Goal: Subscribe to service/newsletter

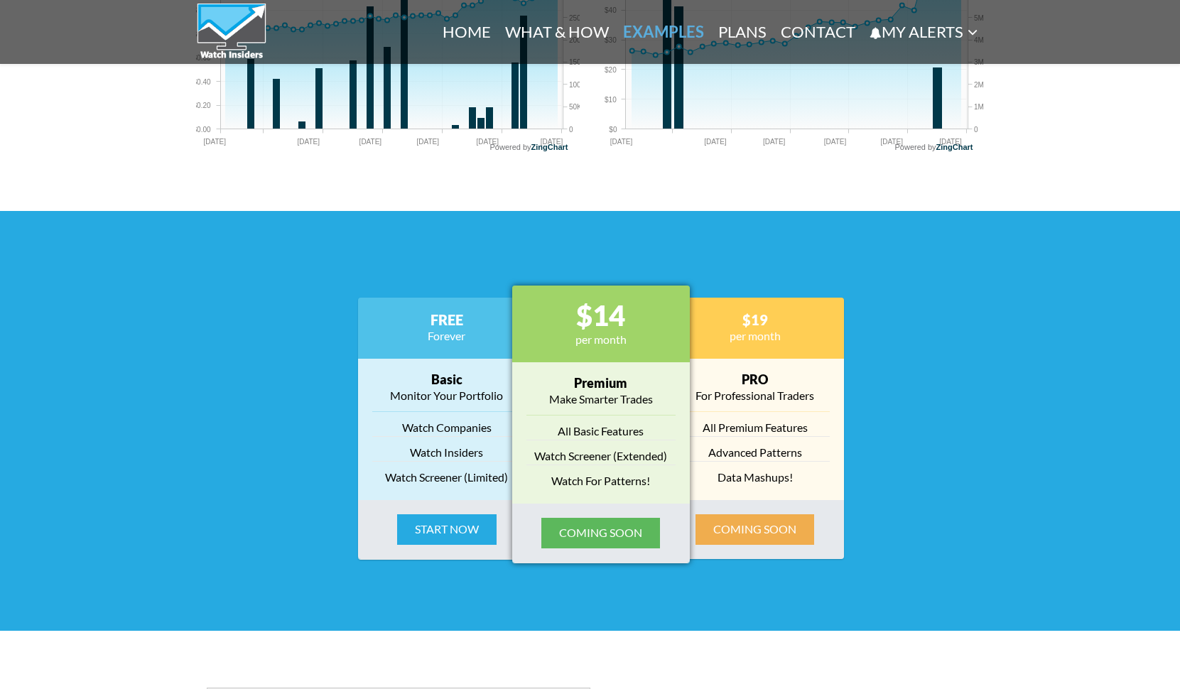
scroll to position [1920, 0]
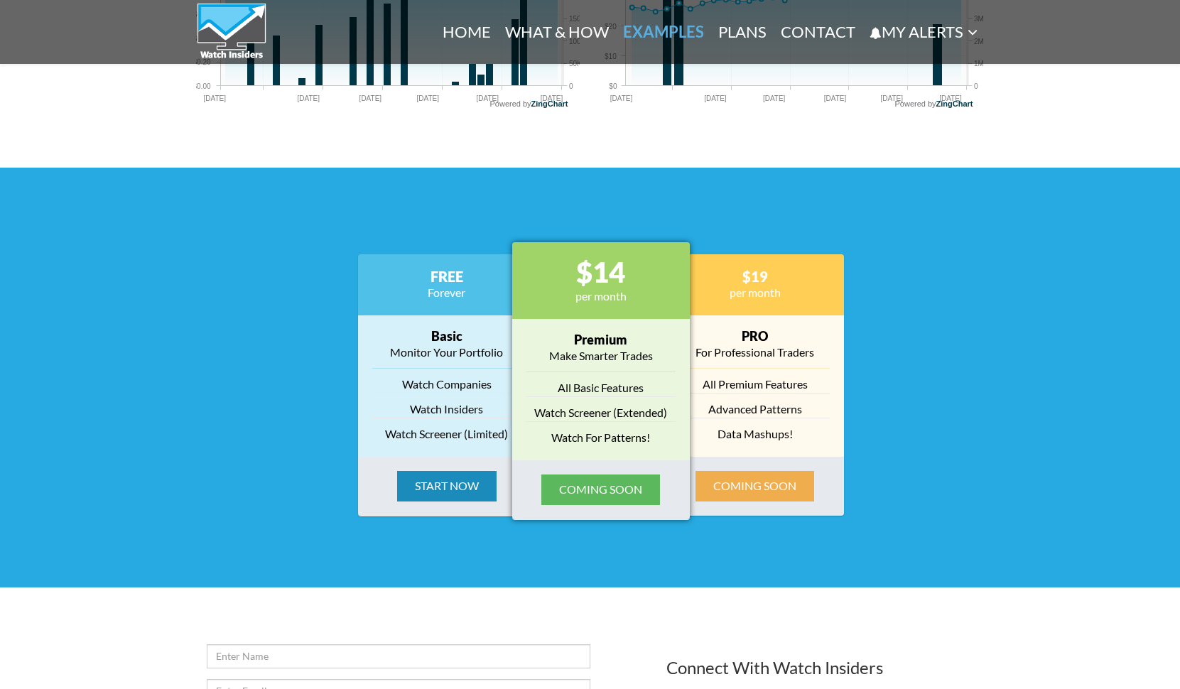
click at [445, 475] on button "Start Now" at bounding box center [446, 486] width 99 height 31
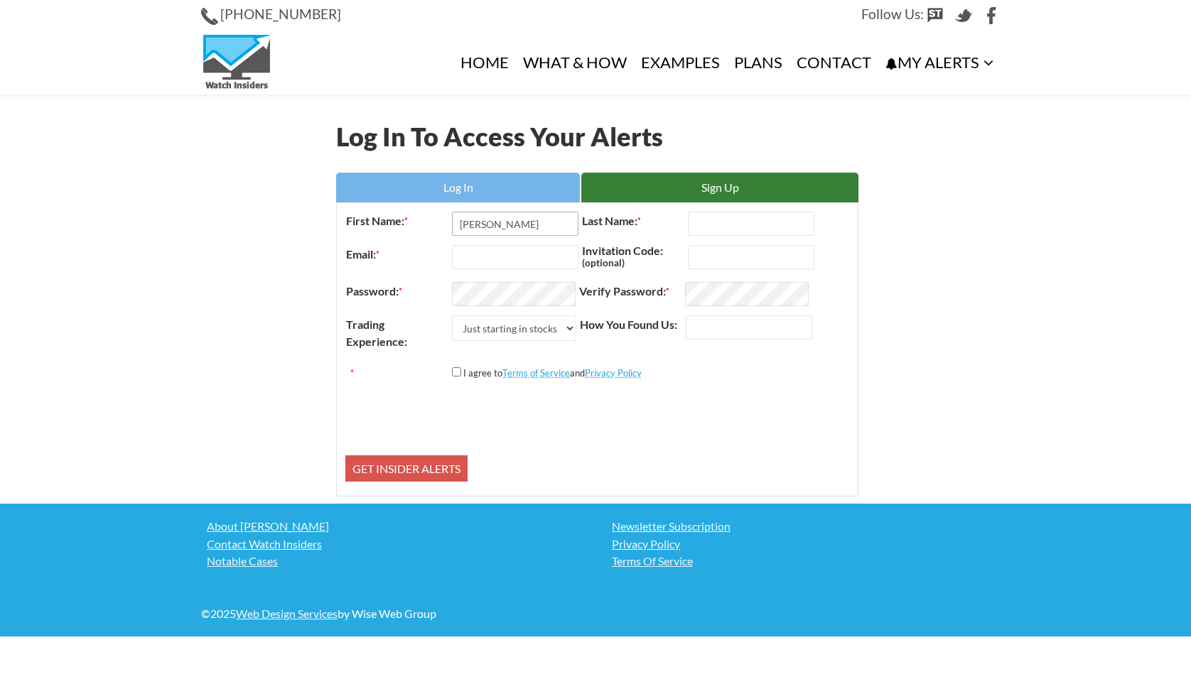
type input "Michael"
type input "Kirwin"
type input "mjkirwin@comcast.net"
click at [708, 328] on input "How You Found Us:" at bounding box center [749, 327] width 126 height 24
type input "chat.openai"
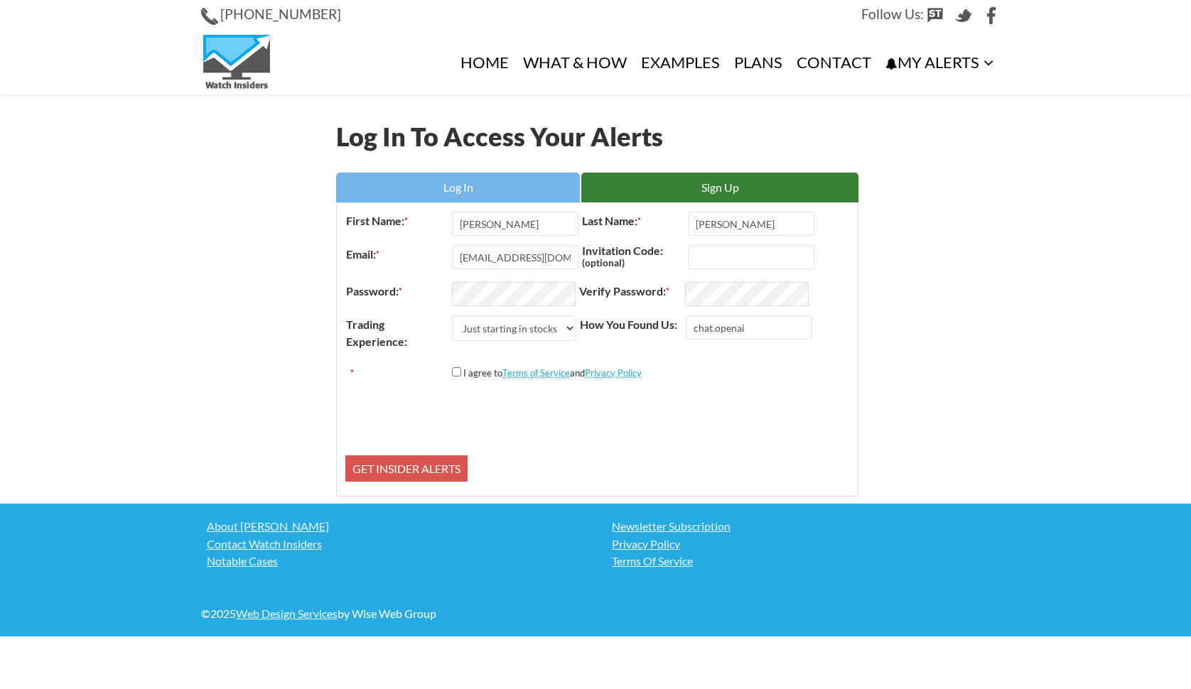
click at [455, 374] on input "*" at bounding box center [456, 371] width 9 height 9
checkbox input "true"
click at [431, 463] on input "Get Insider Alerts" at bounding box center [406, 468] width 122 height 27
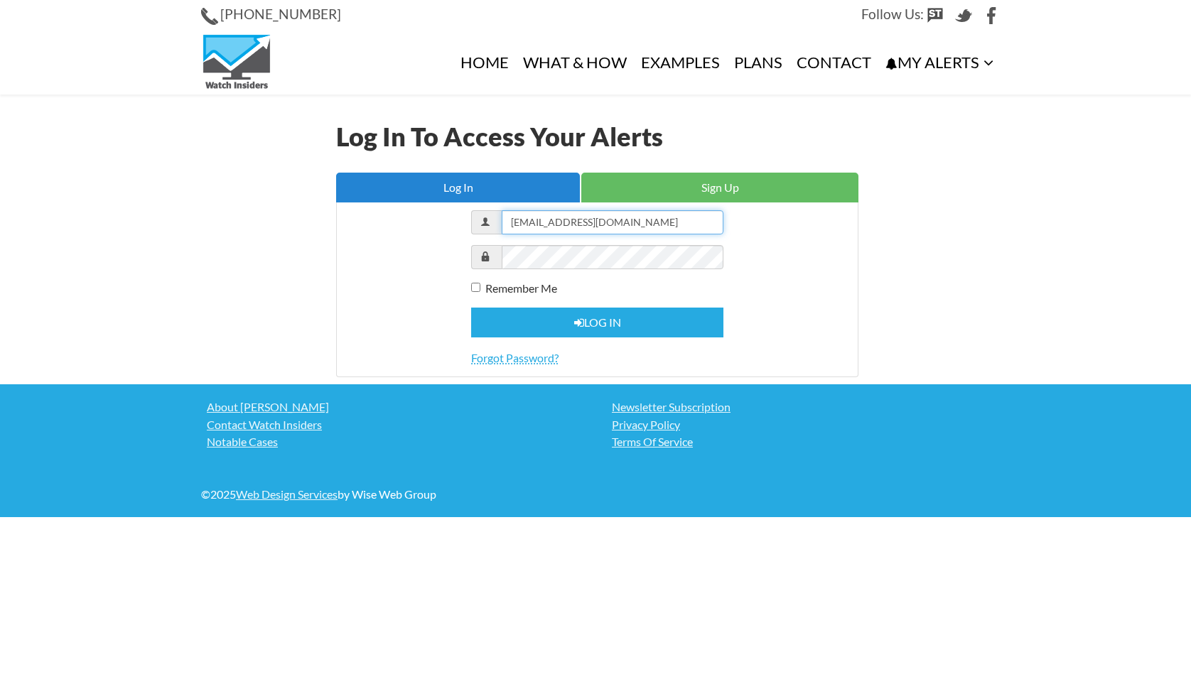
type input "[EMAIL_ADDRESS][DOMAIN_NAME]"
drag, startPoint x: 477, startPoint y: 290, endPoint x: 485, endPoint y: 294, distance: 8.9
click at [477, 290] on input "Remember Me" at bounding box center [475, 287] width 9 height 9
checkbox input "true"
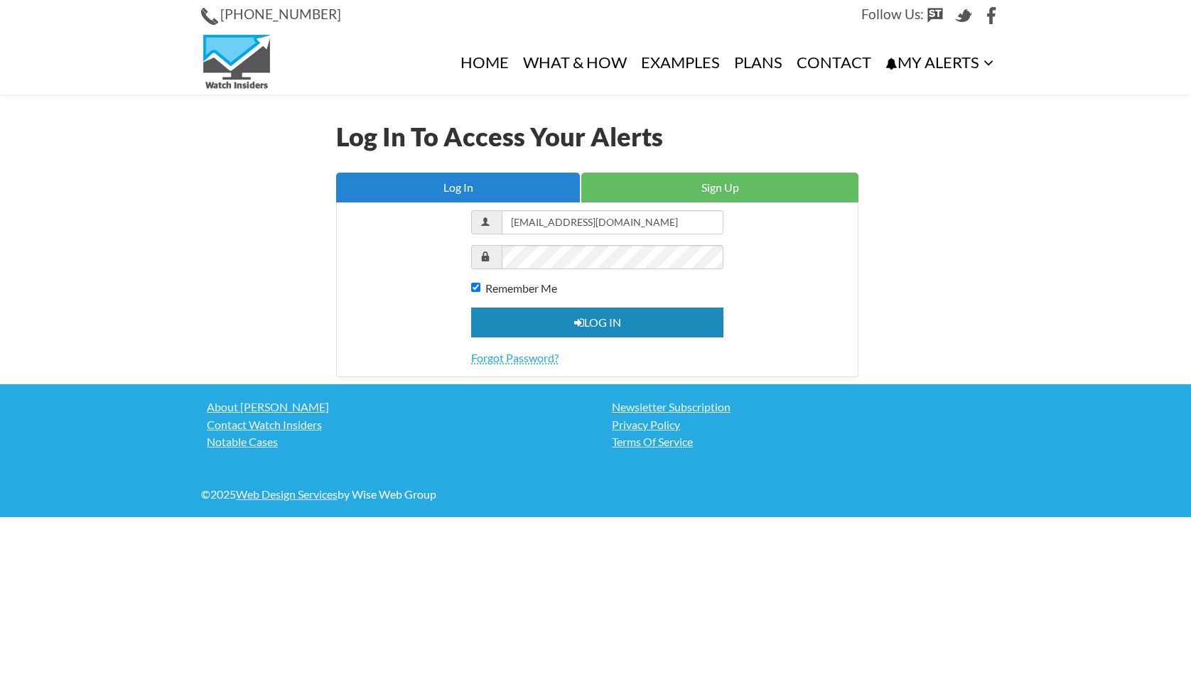
click at [590, 317] on button "Log in" at bounding box center [597, 323] width 252 height 31
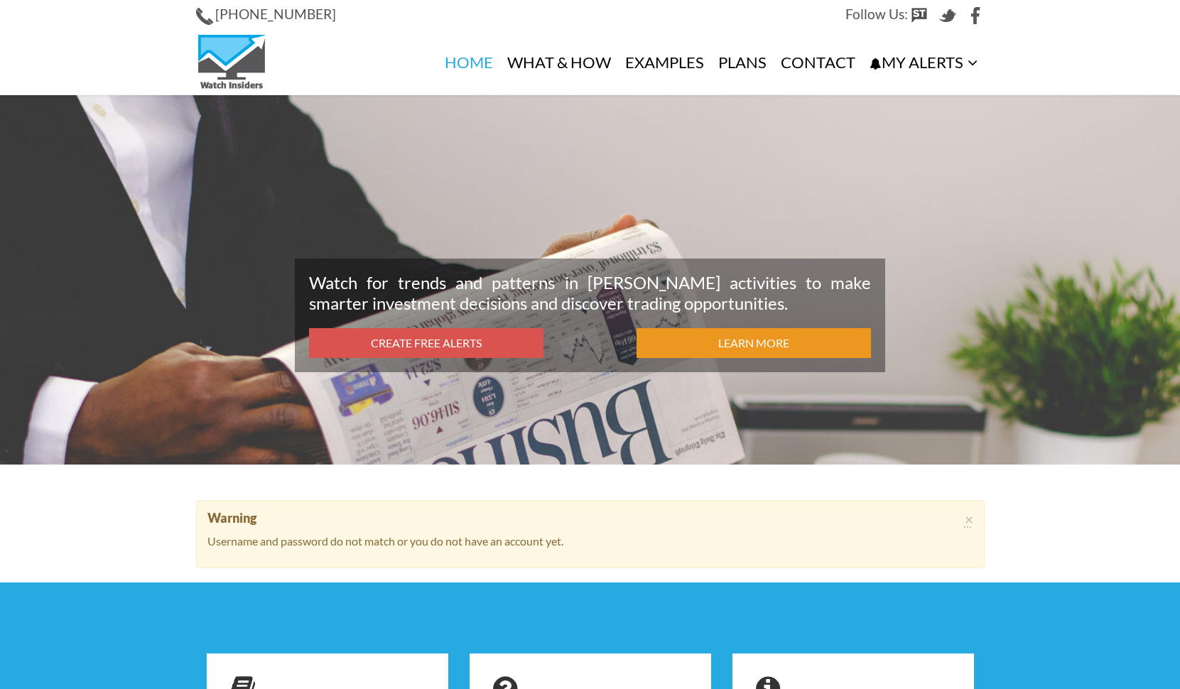
click at [685, 338] on link "Learn More" at bounding box center [754, 343] width 234 height 31
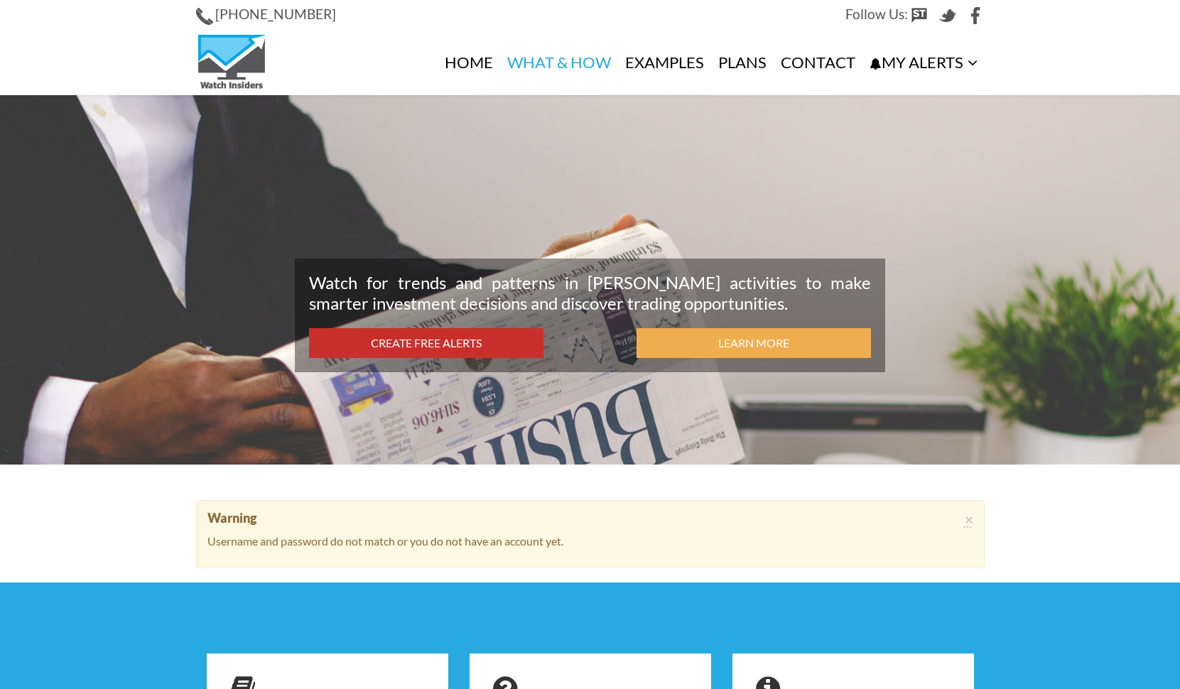
click at [424, 341] on link "Create Free Alerts" at bounding box center [426, 343] width 234 height 31
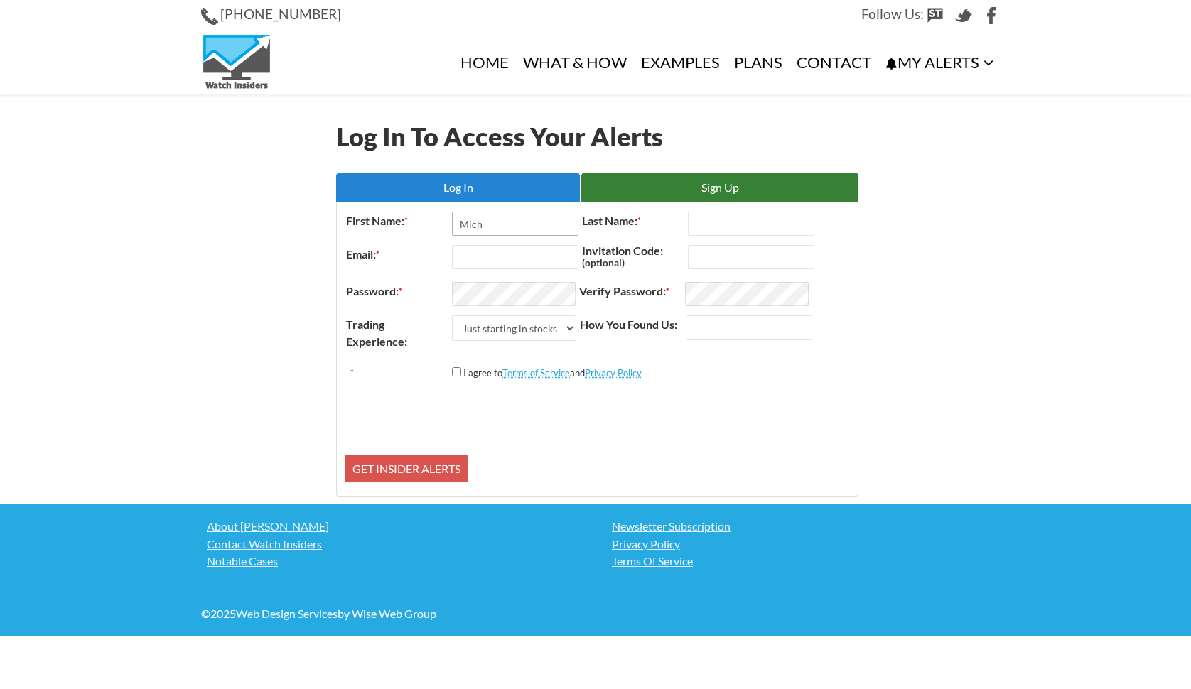
type input "Mich"
click at [480, 187] on link "Log In" at bounding box center [458, 188] width 244 height 30
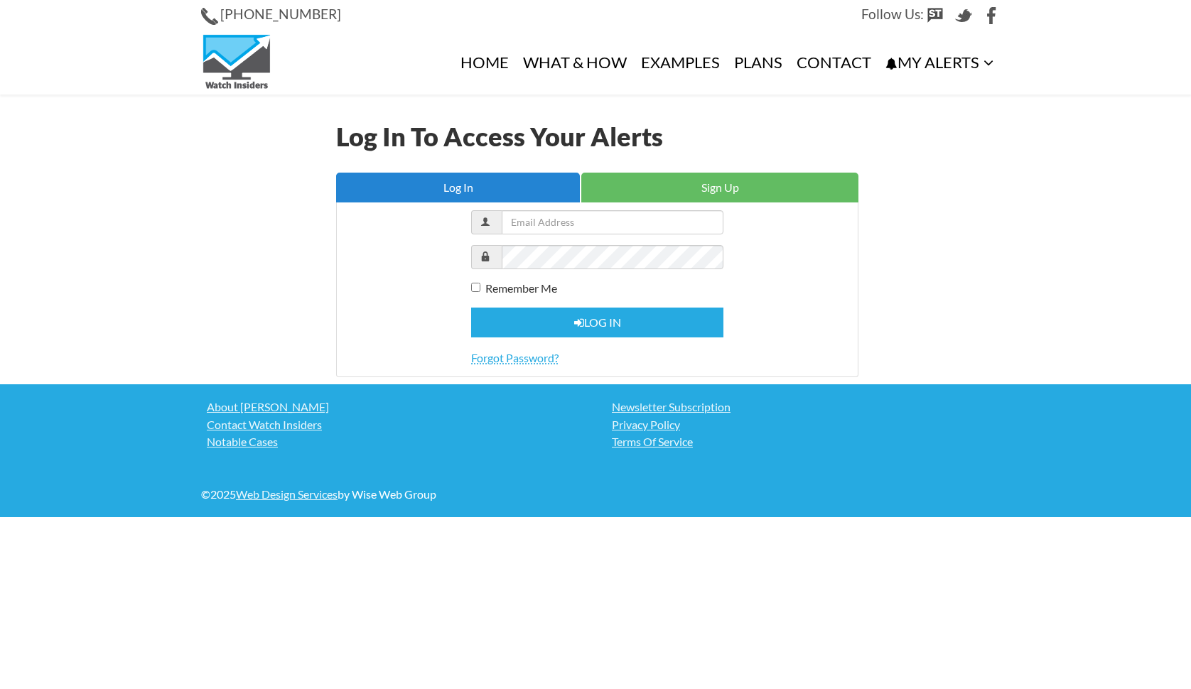
click at [480, 187] on link "Log In" at bounding box center [458, 188] width 244 height 30
type input "[EMAIL_ADDRESS][DOMAIN_NAME]"
drag, startPoint x: 479, startPoint y: 286, endPoint x: 499, endPoint y: 291, distance: 20.5
click at [480, 286] on input "Remember Me" at bounding box center [475, 287] width 9 height 9
checkbox input "true"
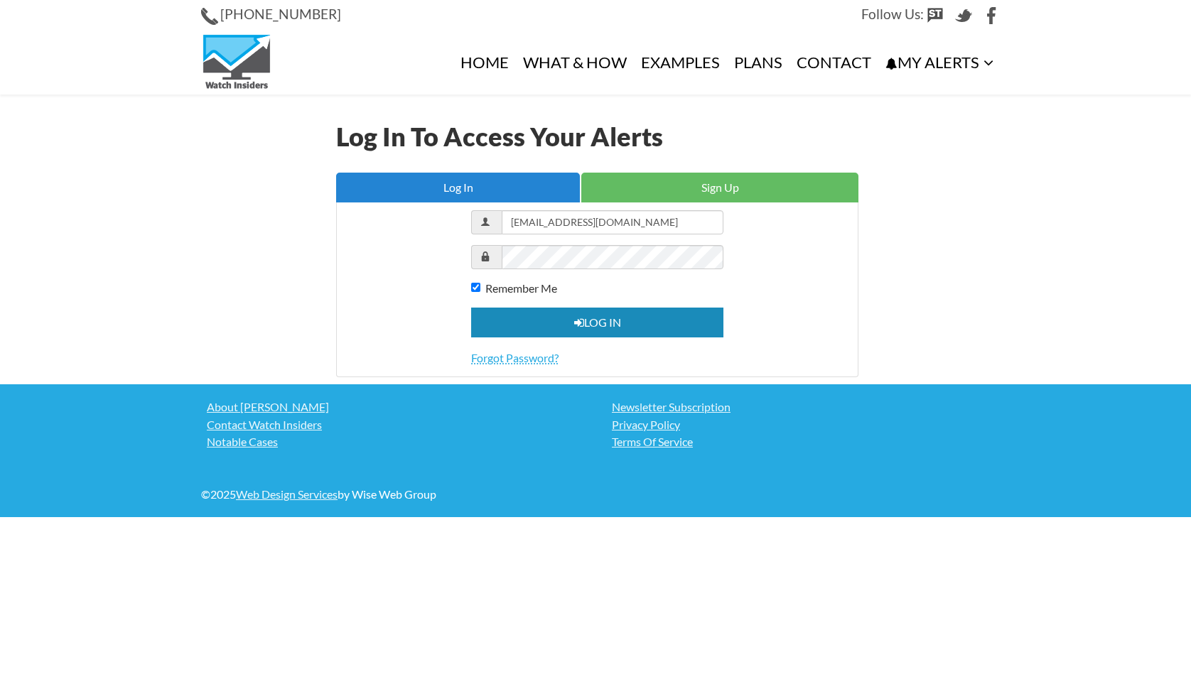
click at [587, 318] on button "Log in" at bounding box center [597, 323] width 252 height 31
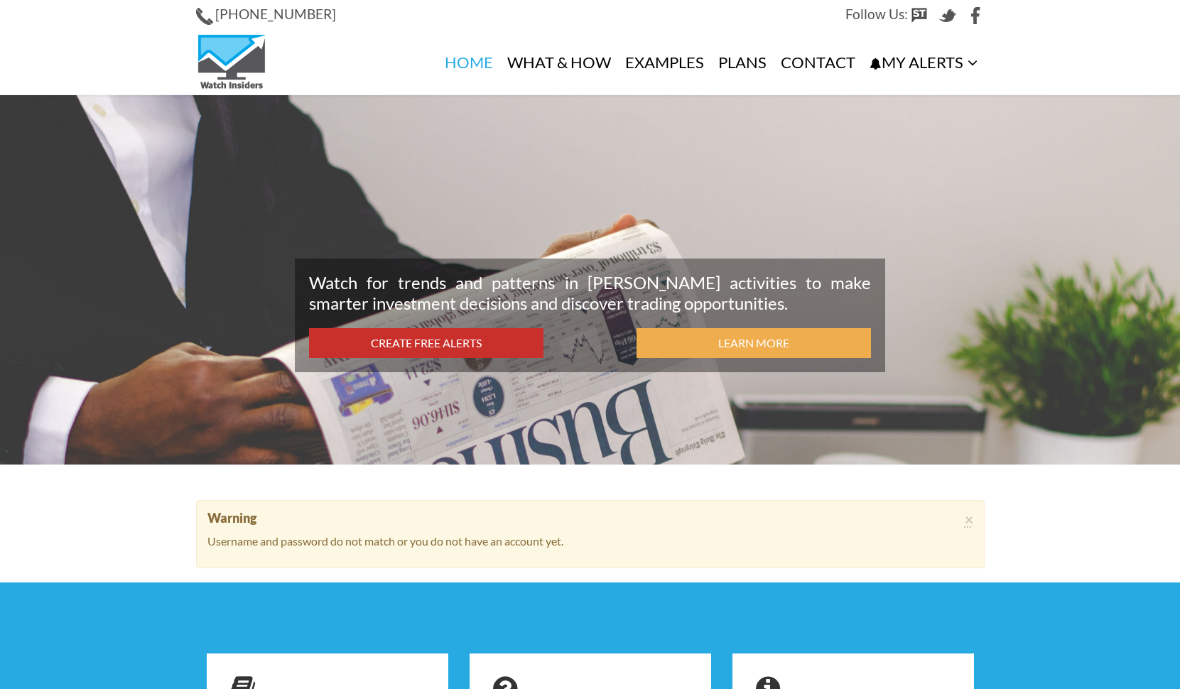
click at [489, 333] on link "Create Free Alerts" at bounding box center [426, 343] width 234 height 31
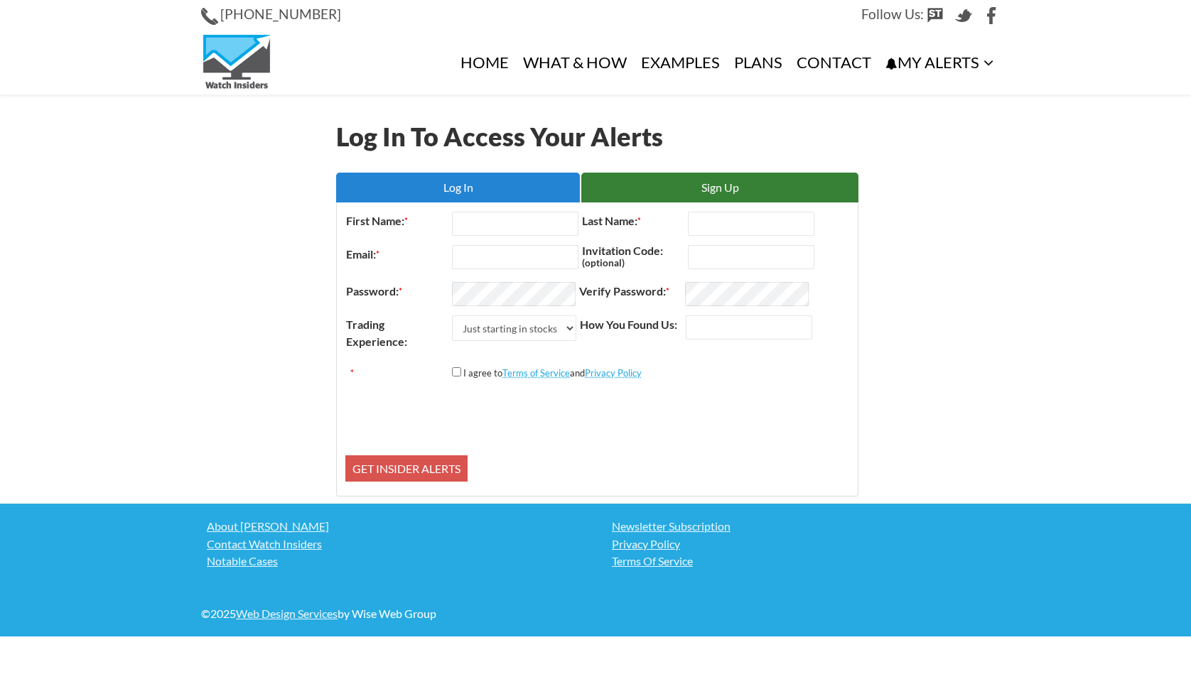
click at [472, 180] on link "Log In" at bounding box center [458, 188] width 244 height 30
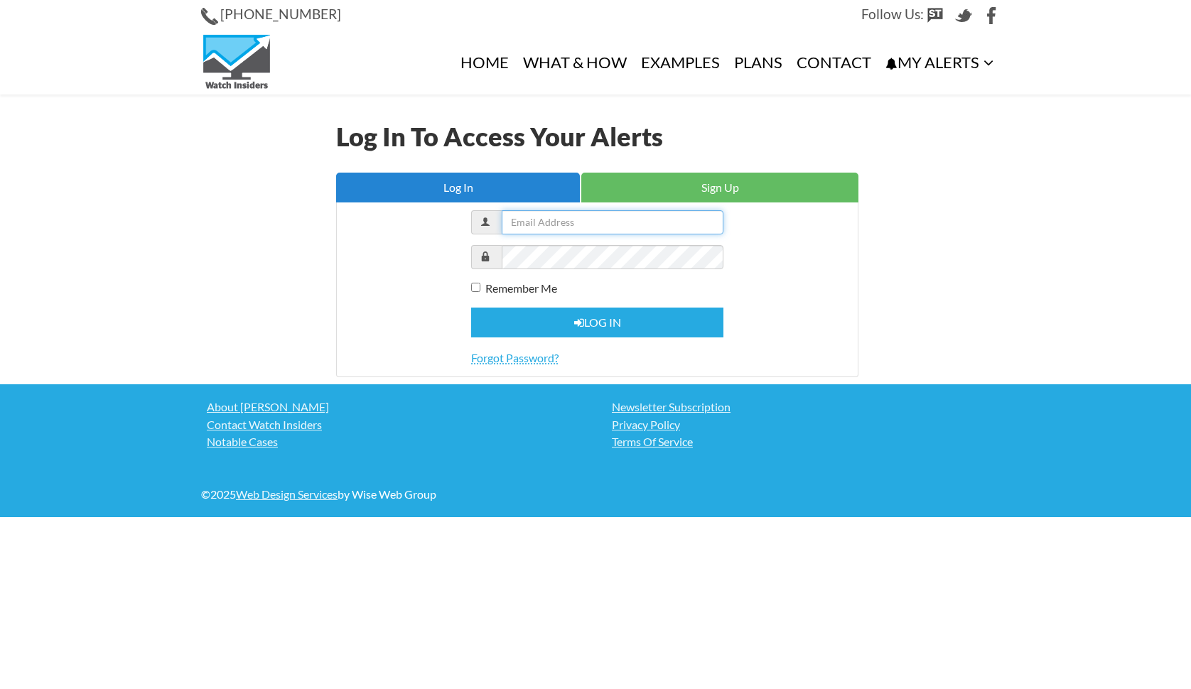
type input "[EMAIL_ADDRESS][DOMAIN_NAME]"
click at [479, 286] on input "Remember Me" at bounding box center [475, 287] width 9 height 9
checkbox input "true"
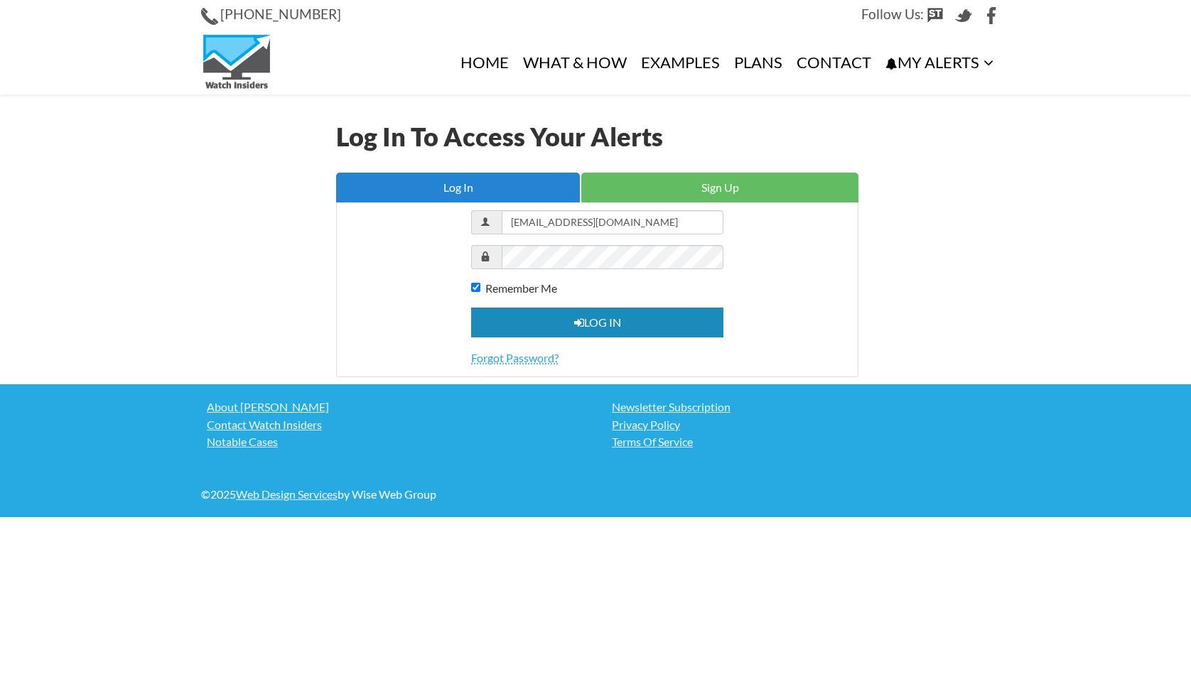
click at [567, 317] on button "Log in" at bounding box center [597, 323] width 252 height 31
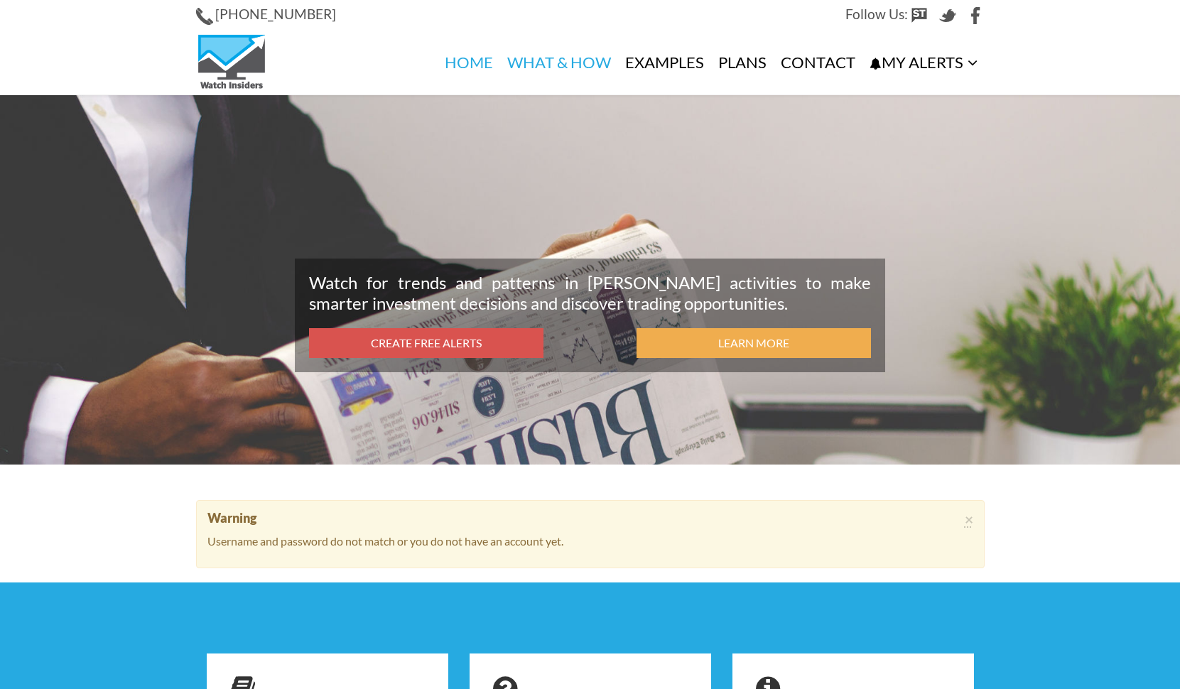
click at [552, 58] on link "What & How" at bounding box center [559, 63] width 118 height 64
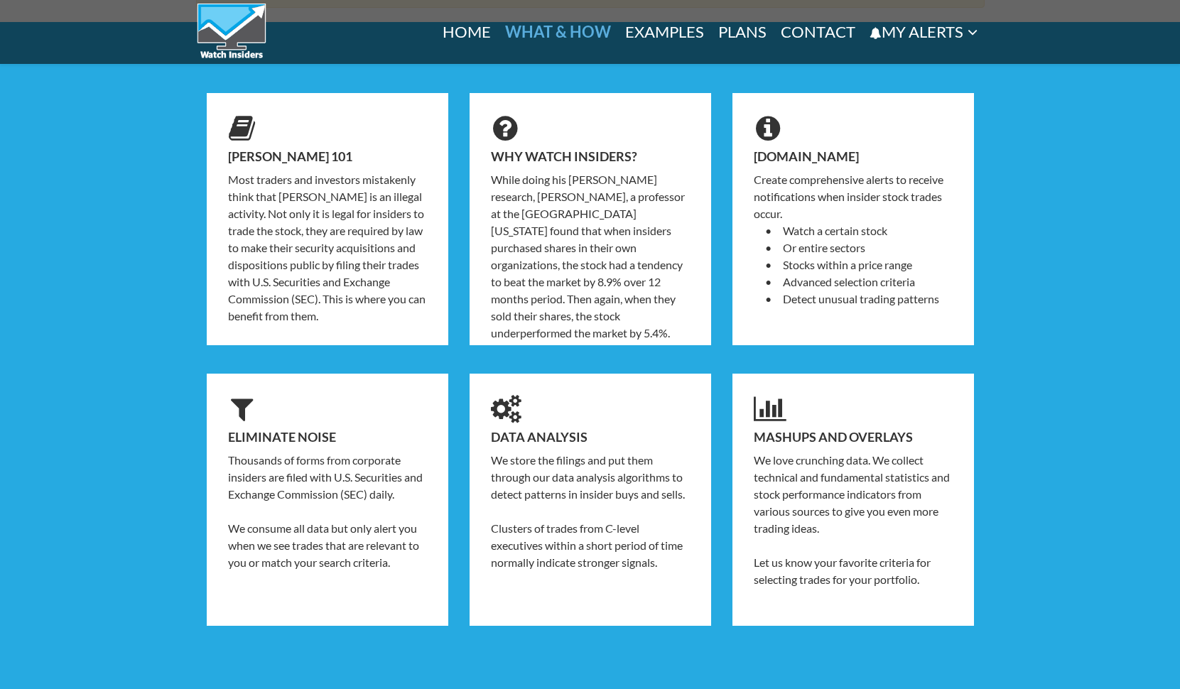
scroll to position [561, 0]
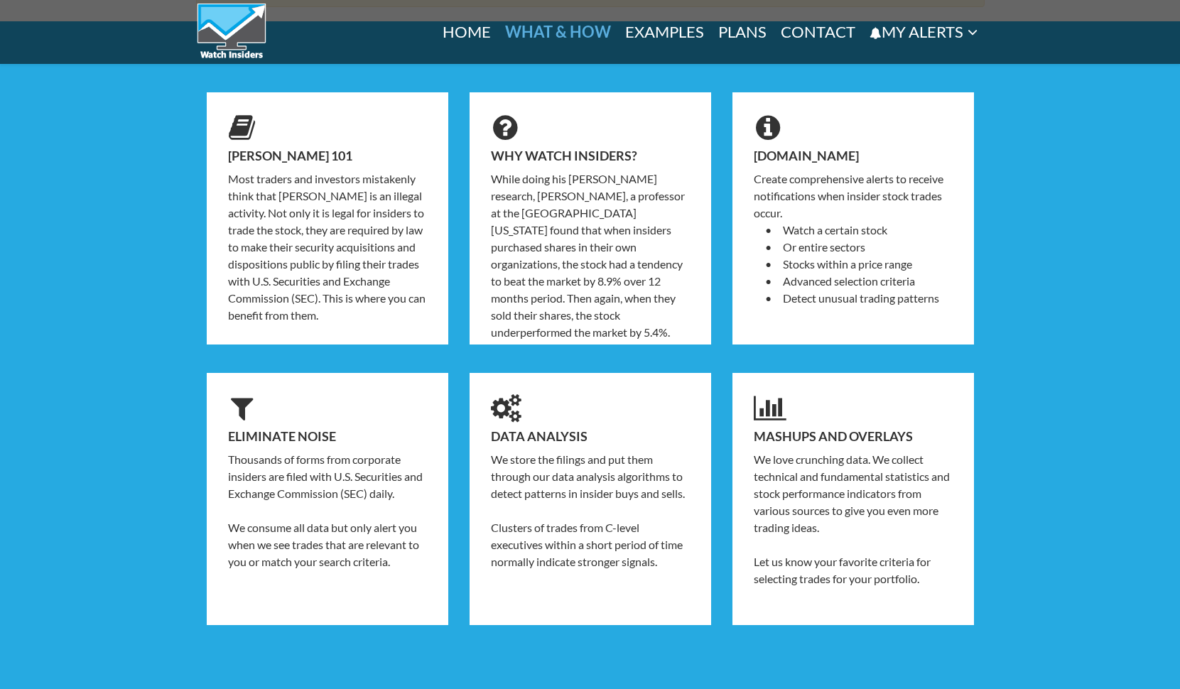
click at [647, 31] on link "Examples" at bounding box center [664, 32] width 93 height 64
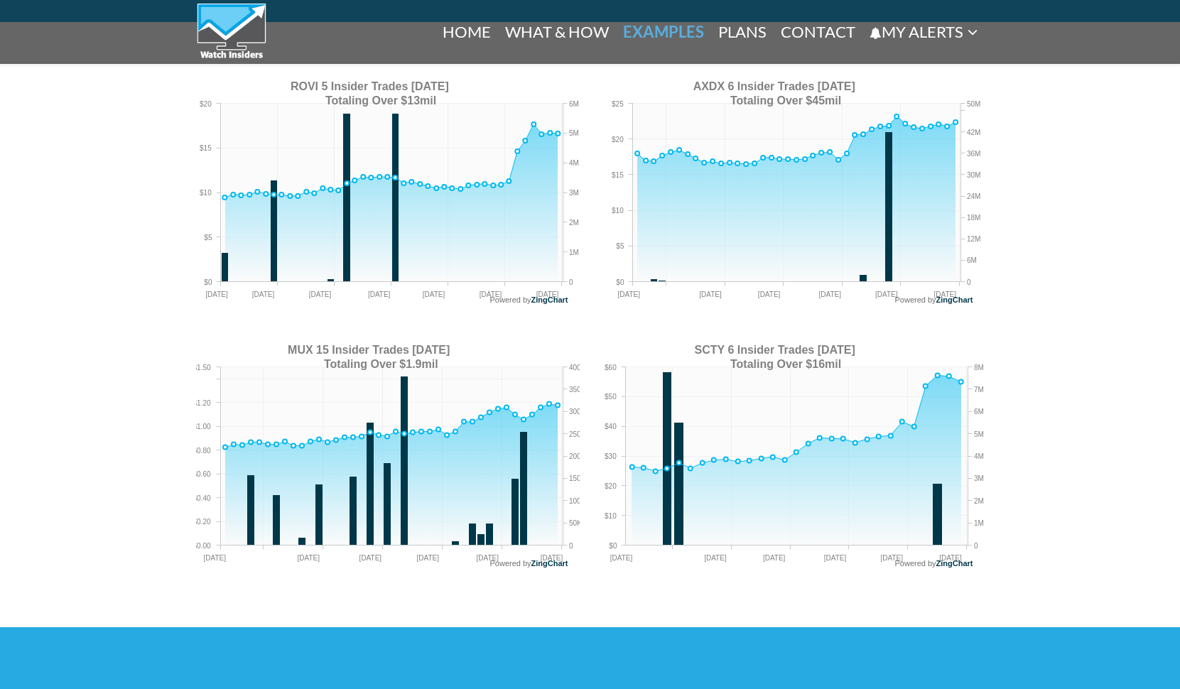
scroll to position [1235, 0]
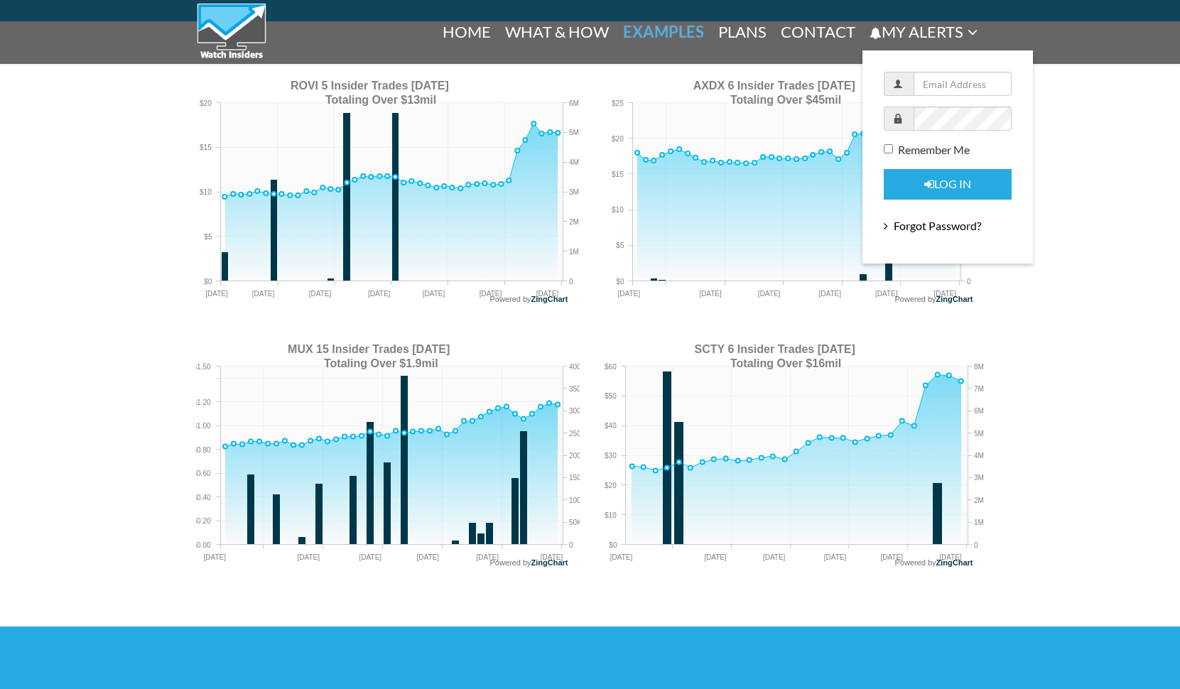
click at [964, 28] on link "My Alerts" at bounding box center [923, 32] width 122 height 65
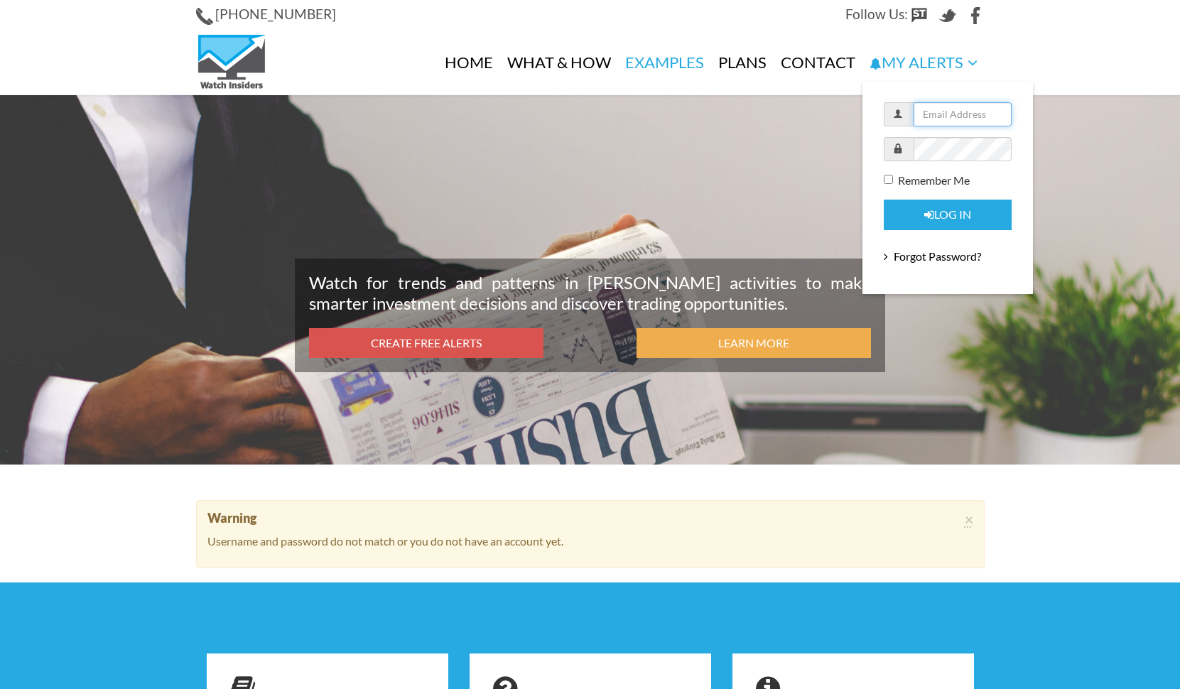
type input "[EMAIL_ADDRESS][DOMAIN_NAME]"
click at [889, 180] on input "Remember Me" at bounding box center [888, 179] width 9 height 9
checkbox input "true"
click at [930, 210] on button "Log in" at bounding box center [948, 215] width 128 height 31
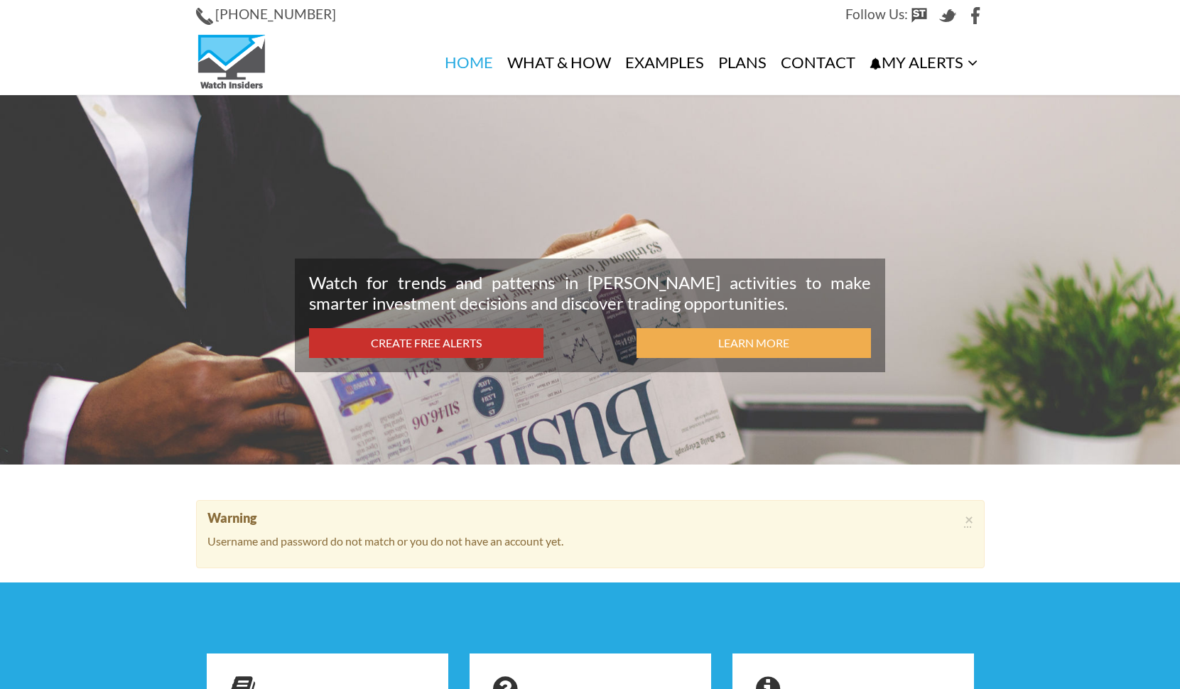
click at [426, 337] on link "Create Free Alerts" at bounding box center [426, 343] width 234 height 31
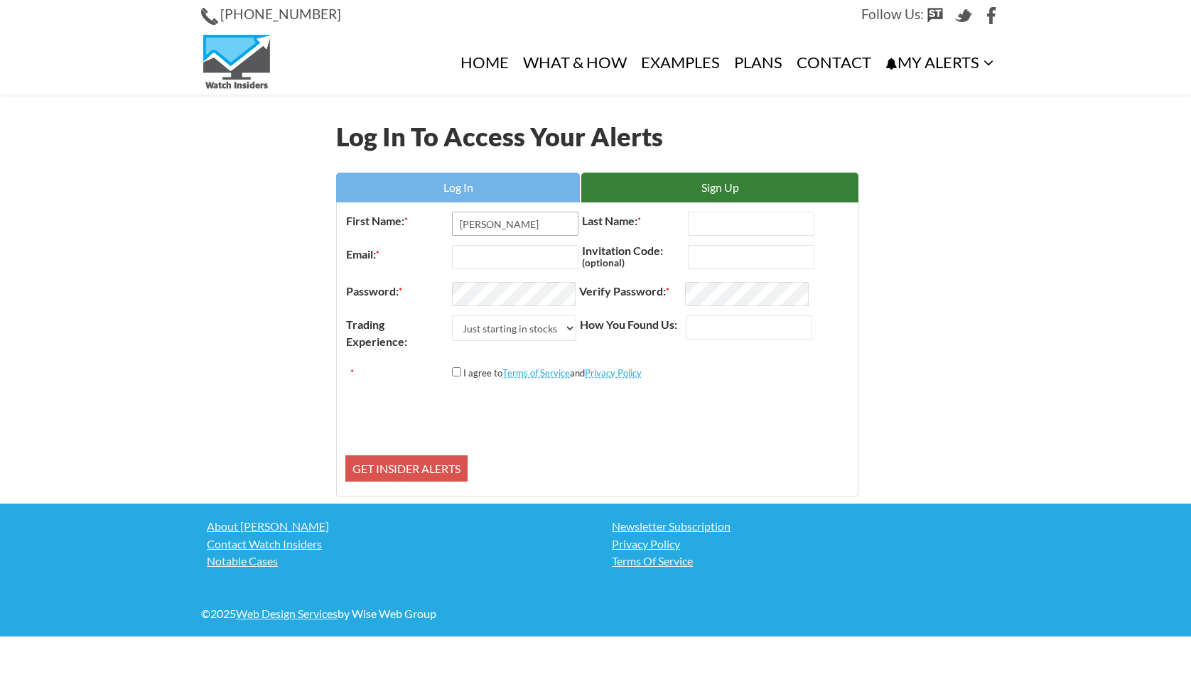
type input "[PERSON_NAME]"
type input "[EMAIL_ADDRESS][DOMAIN_NAME]"
click at [456, 375] on input "*" at bounding box center [456, 371] width 9 height 9
checkbox input "true"
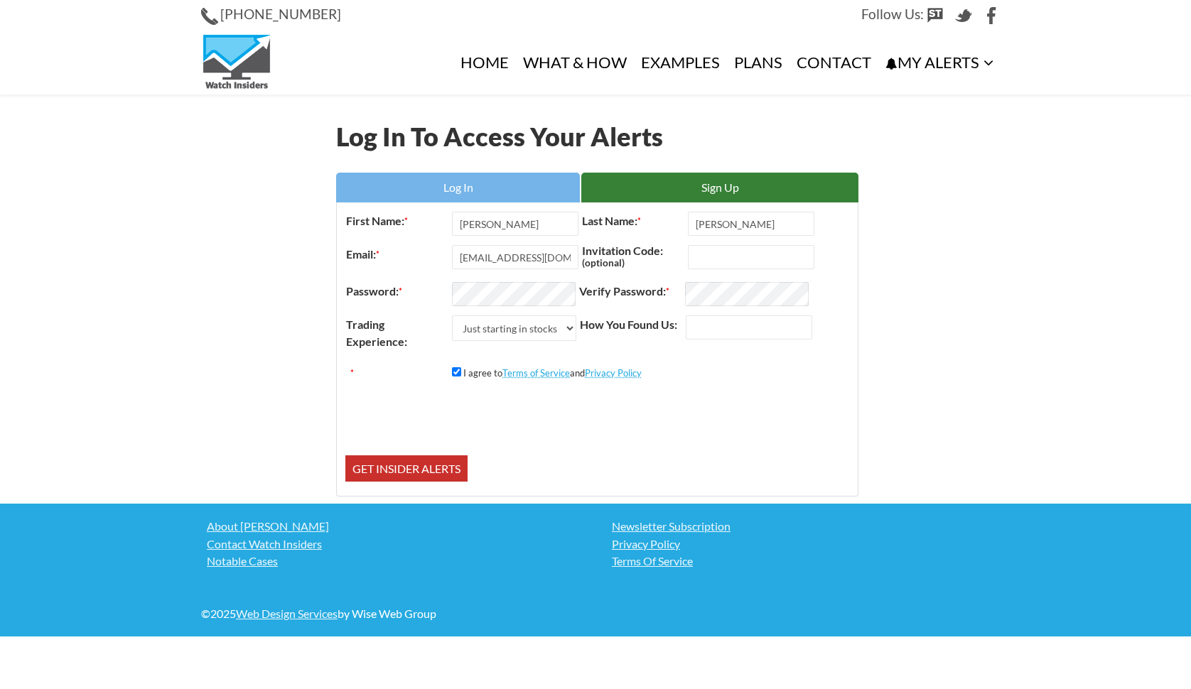
click at [420, 462] on input "Get Insider Alerts" at bounding box center [406, 468] width 122 height 27
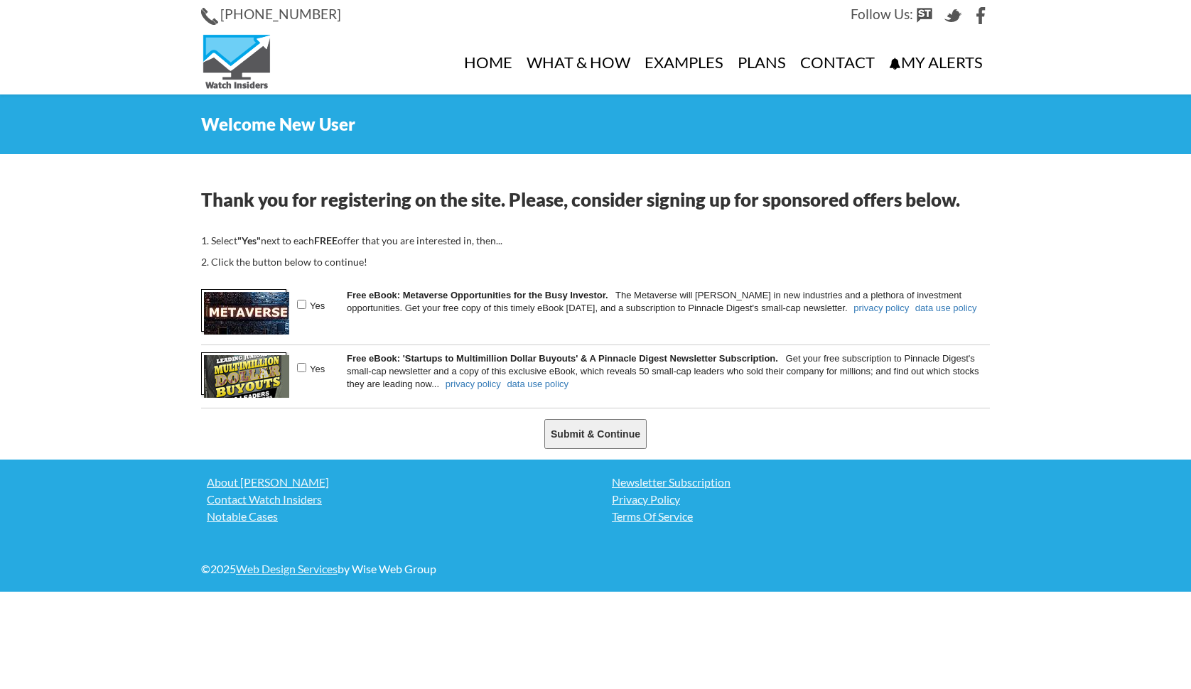
click at [593, 428] on input "Submit & Continue" at bounding box center [595, 434] width 102 height 30
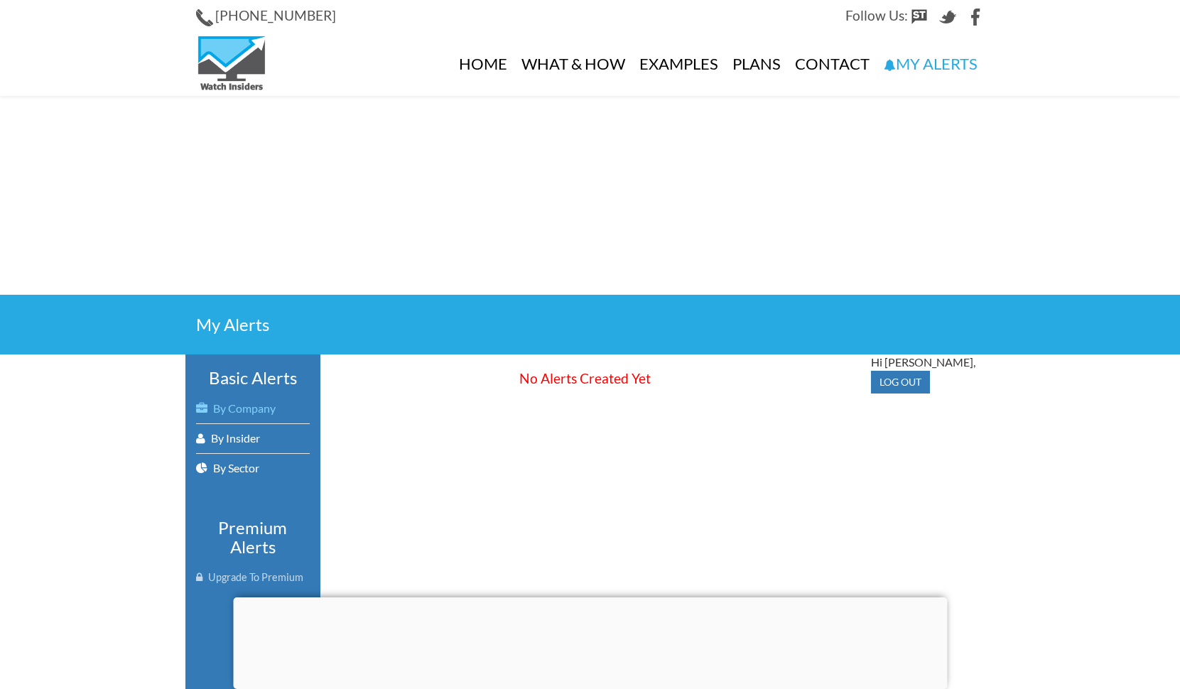
click at [265, 405] on link "By Company" at bounding box center [253, 408] width 114 height 29
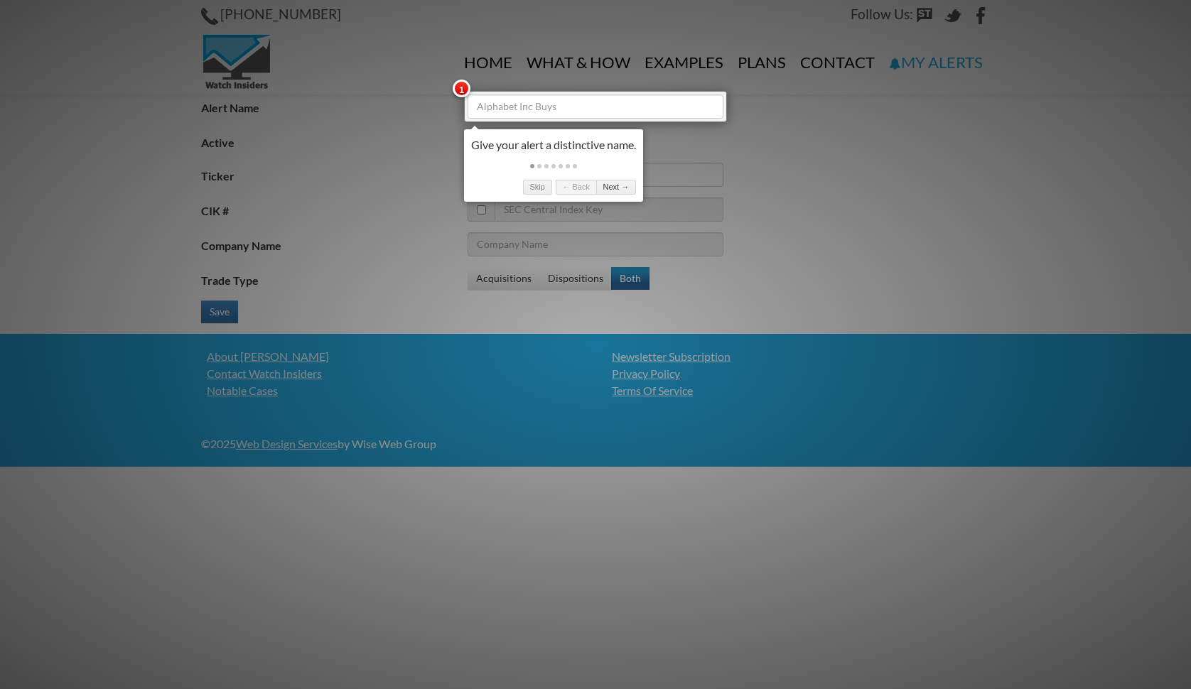
click at [804, 200] on div at bounding box center [595, 344] width 1191 height 689
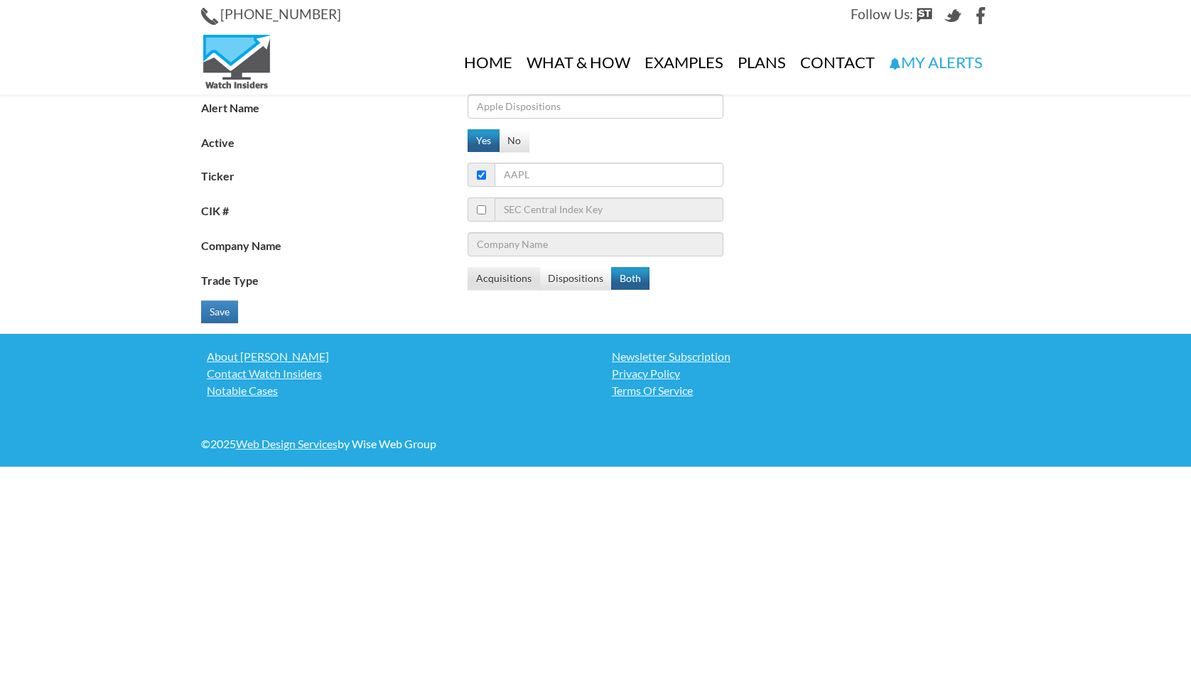
click at [500, 274] on button "Acquisitions" at bounding box center [503, 278] width 72 height 23
click at [588, 58] on link "What & How" at bounding box center [578, 63] width 118 height 64
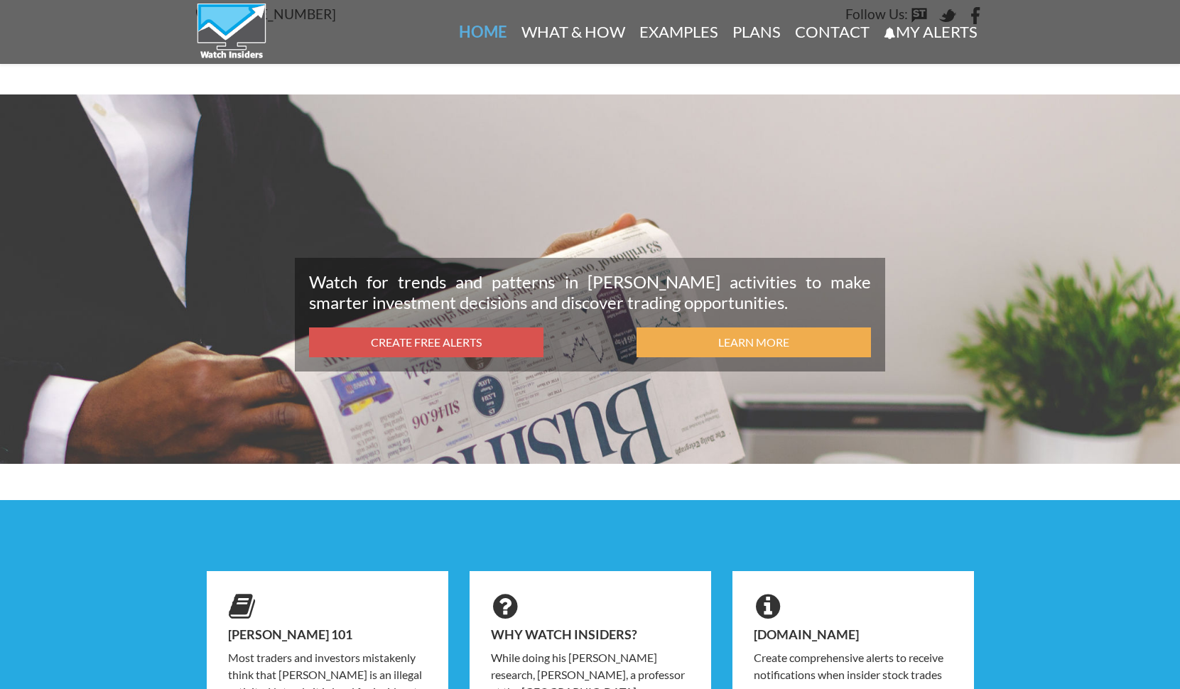
scroll to position [499, 0]
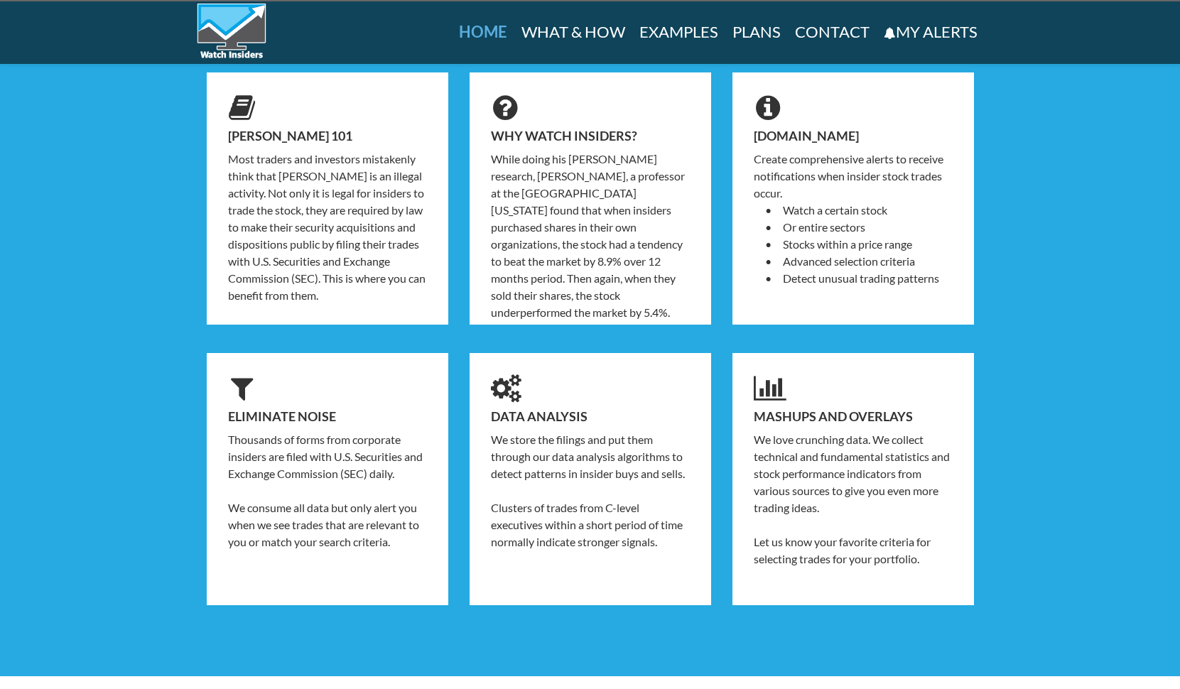
click at [660, 29] on link "Examples" at bounding box center [678, 32] width 93 height 64
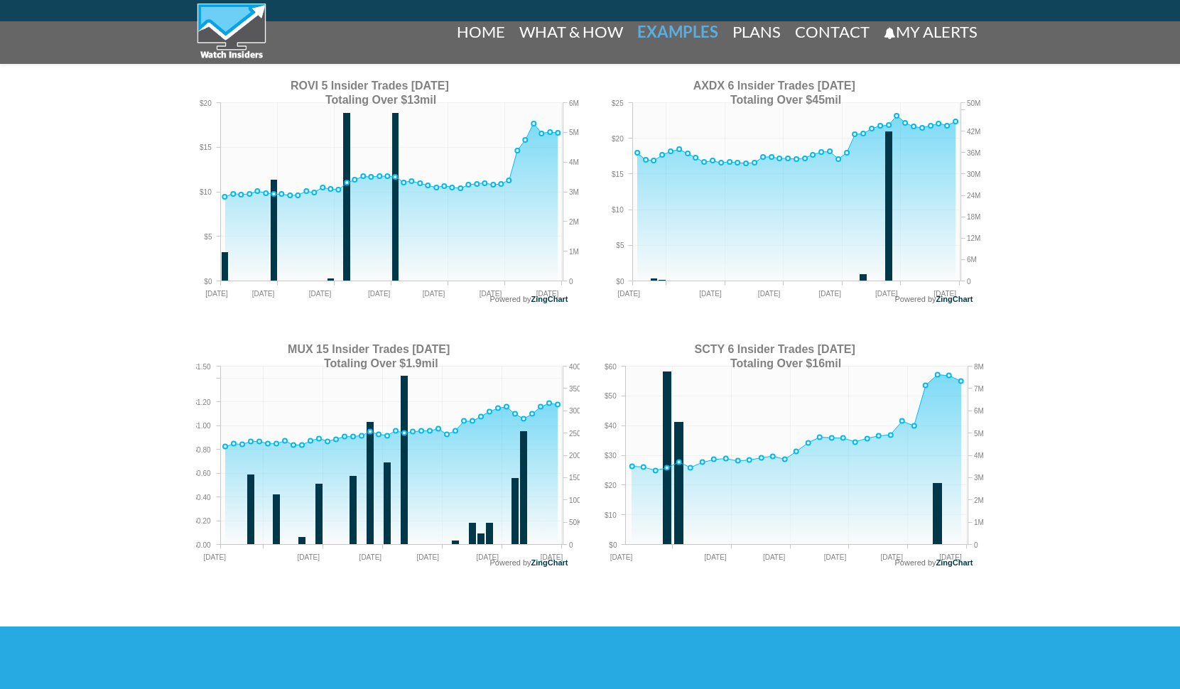
scroll to position [1154, 0]
click at [472, 29] on link "Home" at bounding box center [481, 32] width 63 height 64
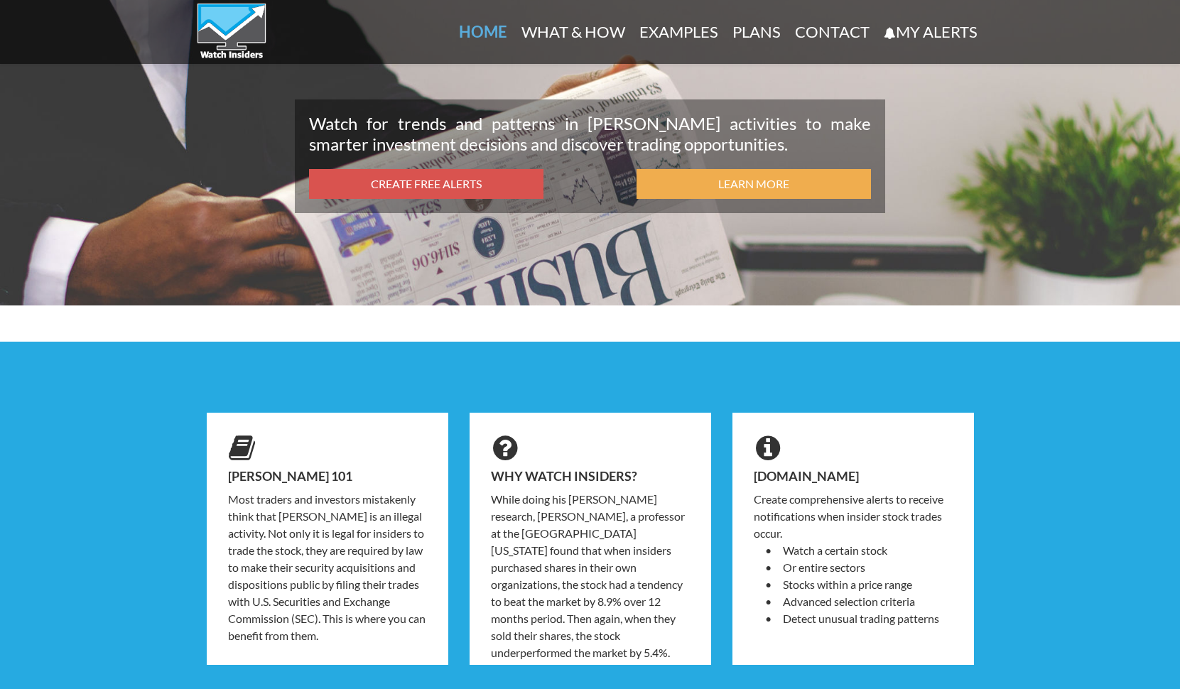
scroll to position [153, 0]
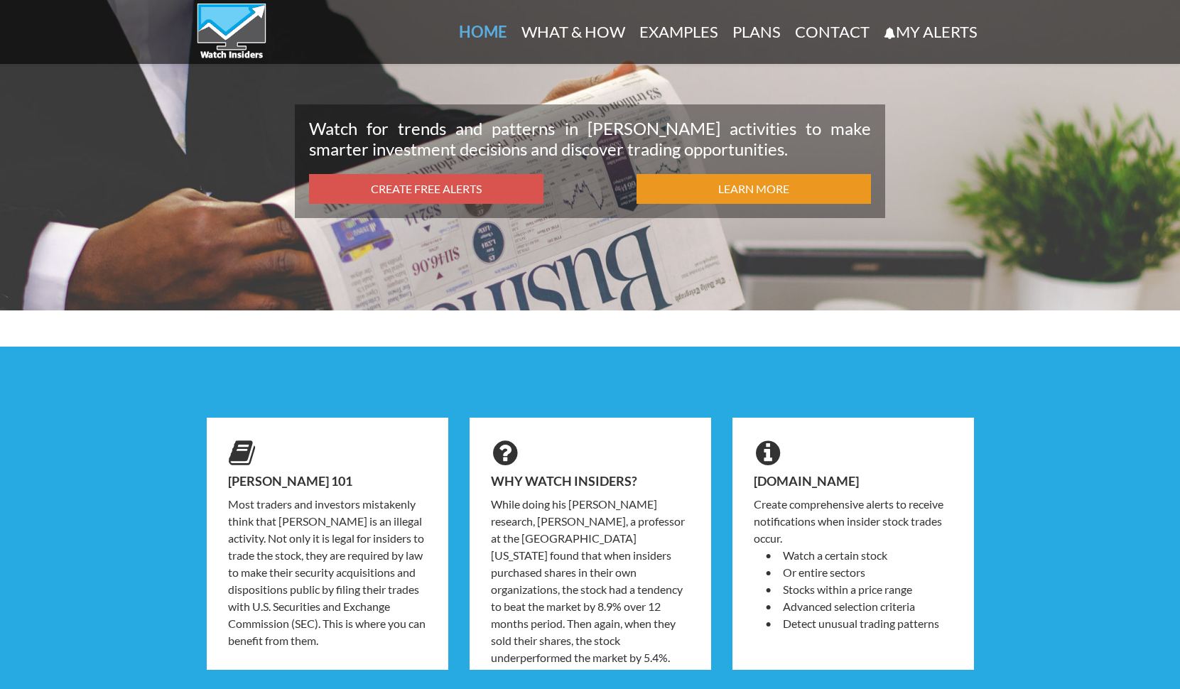
click at [765, 181] on link "Learn More" at bounding box center [754, 189] width 234 height 31
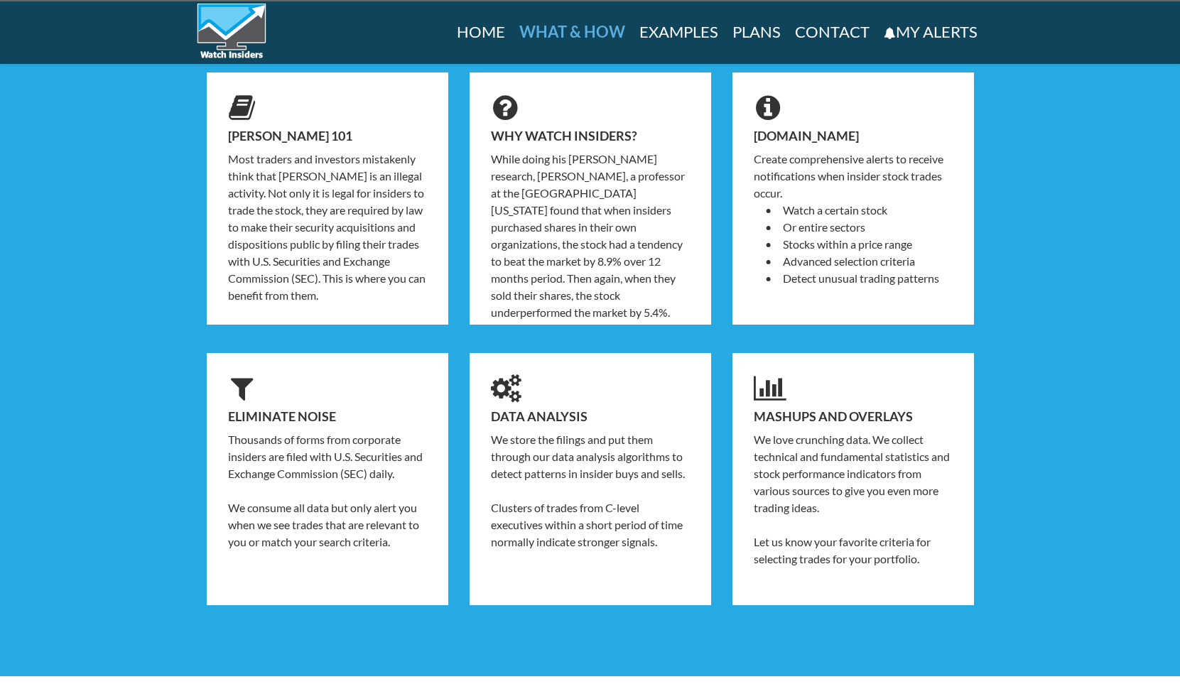
click at [490, 28] on link "Home" at bounding box center [481, 32] width 63 height 64
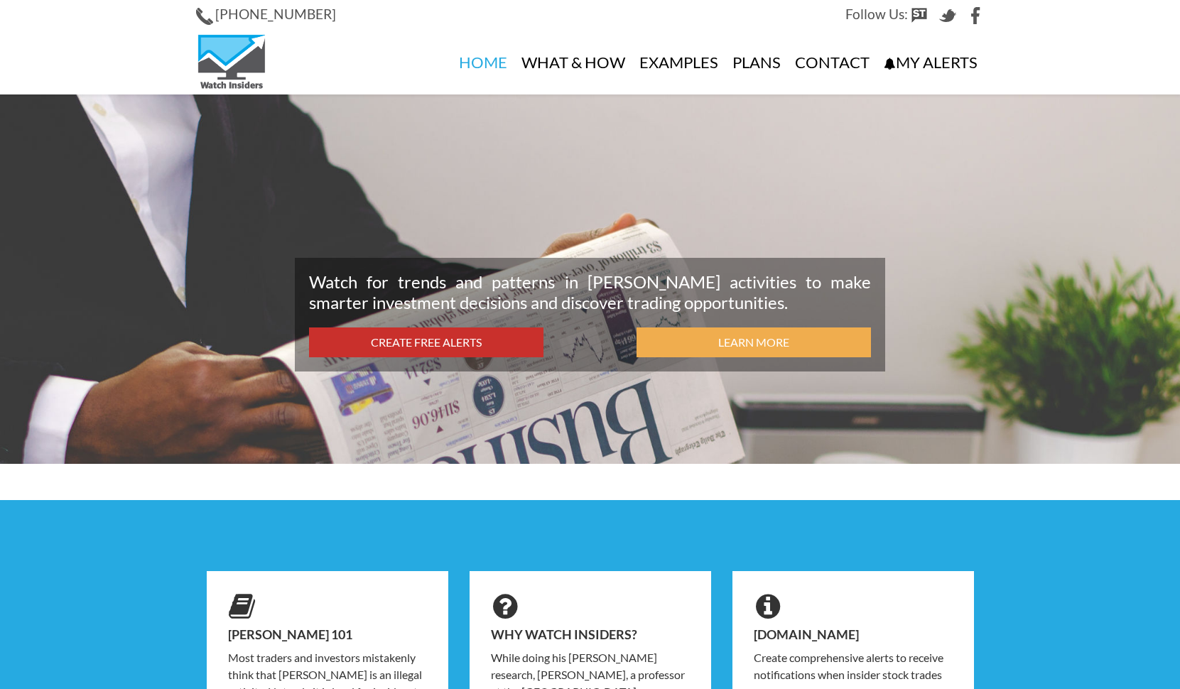
click at [450, 334] on link "Create Free Alerts" at bounding box center [426, 343] width 234 height 31
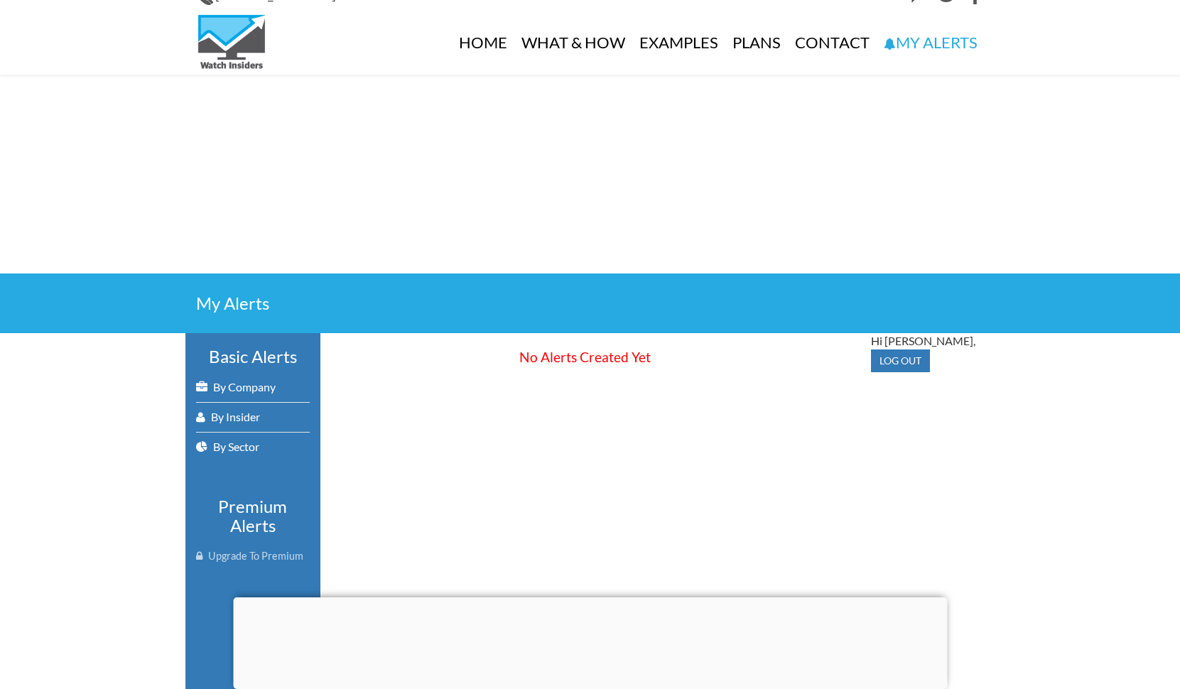
scroll to position [23, 0]
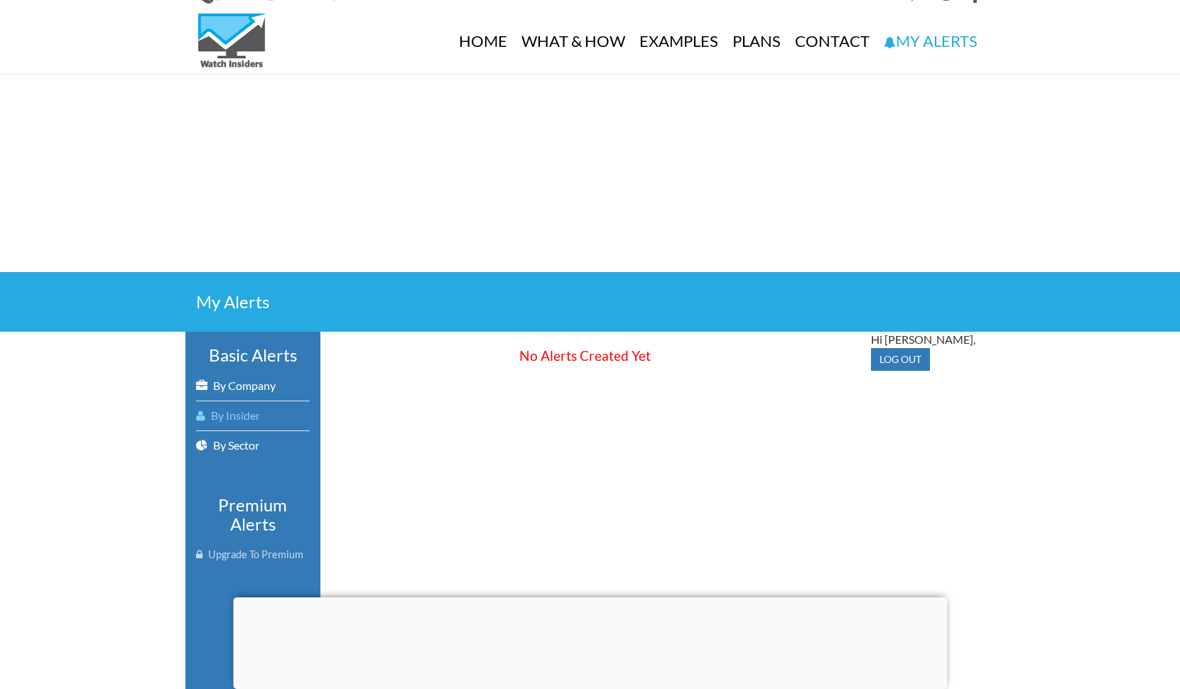
click at [252, 409] on link "By Insider" at bounding box center [253, 415] width 114 height 29
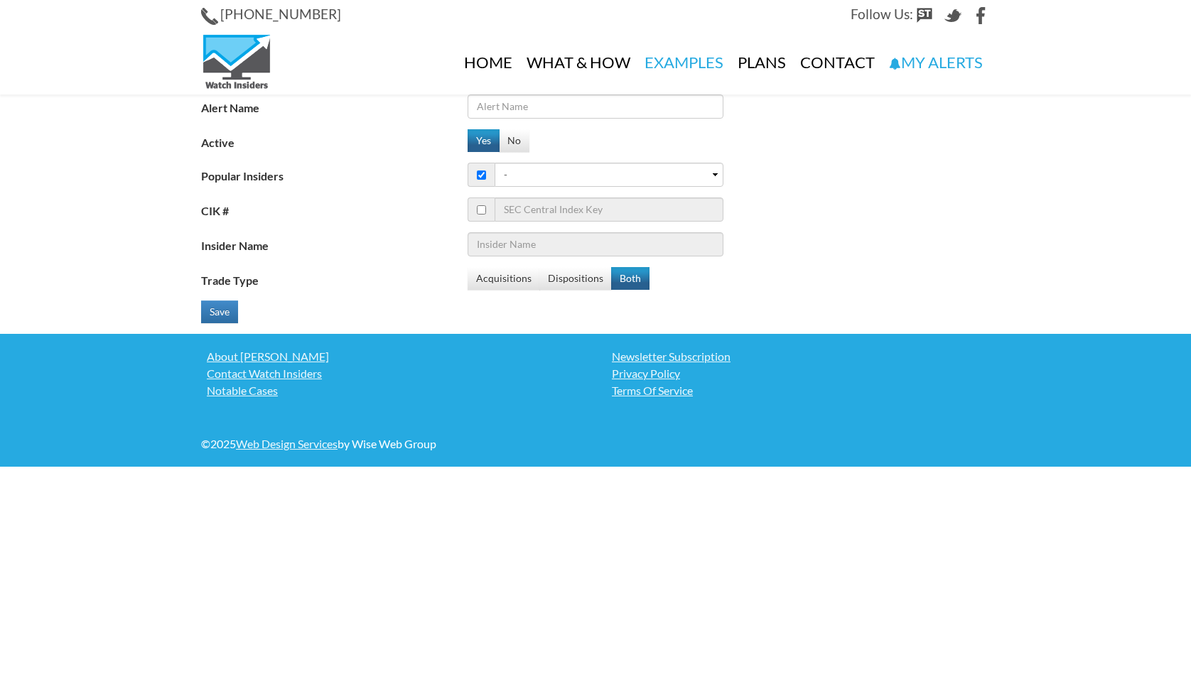
click at [675, 57] on link "Examples" at bounding box center [683, 63] width 93 height 64
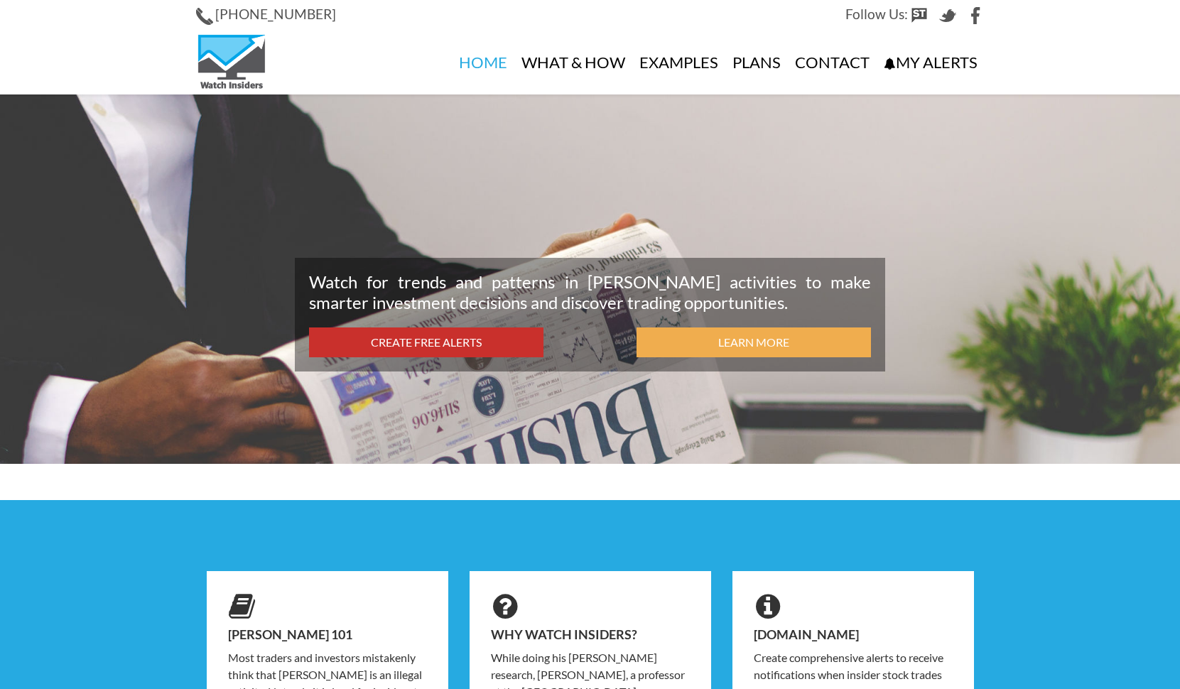
click at [501, 335] on link "Create Free Alerts" at bounding box center [426, 343] width 234 height 31
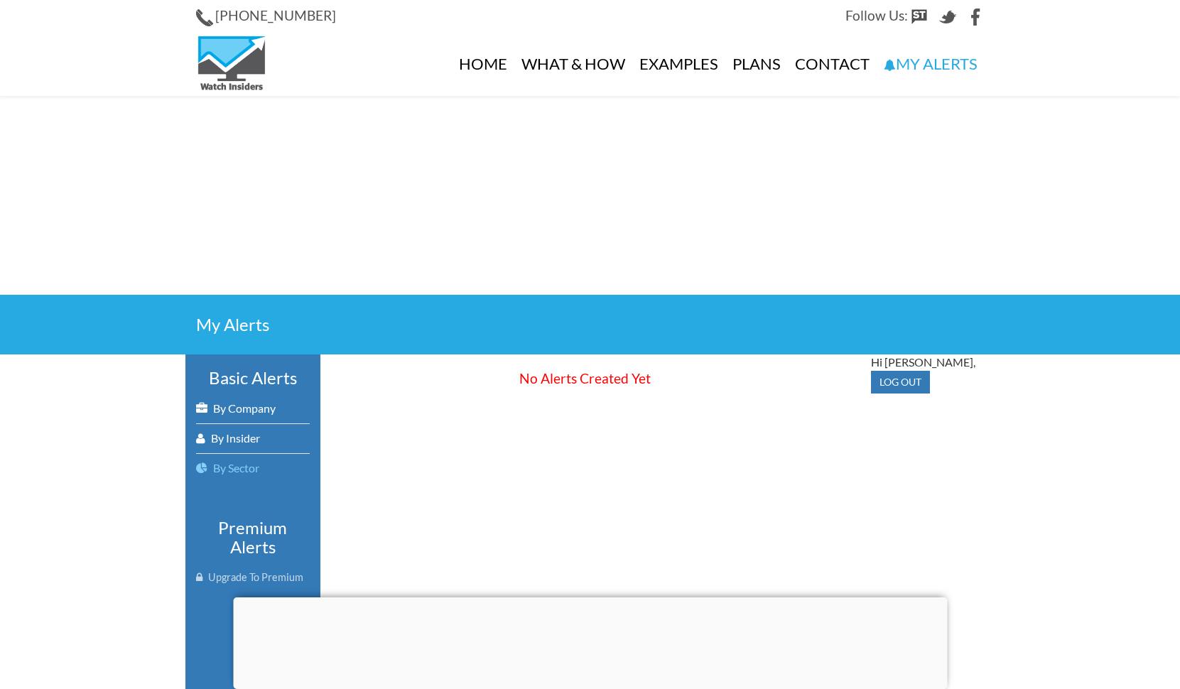
click at [261, 465] on link "By Sector" at bounding box center [253, 468] width 114 height 29
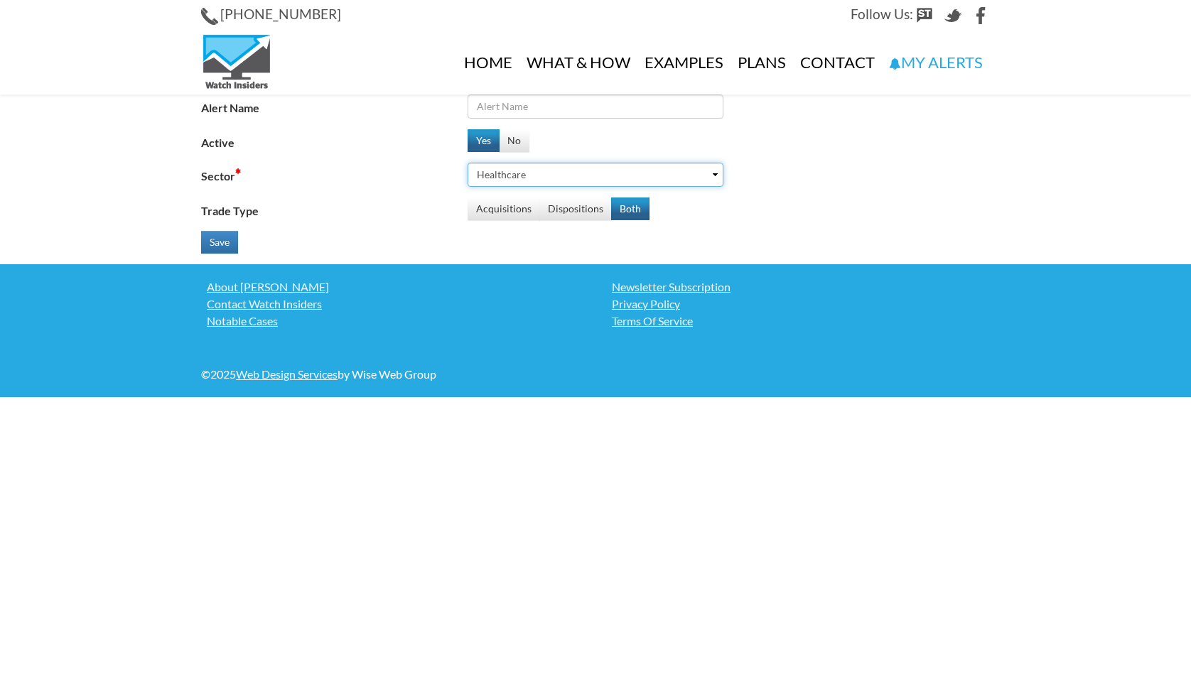
select select "Technology"
click at [494, 205] on button "Acquisitions" at bounding box center [503, 209] width 72 height 23
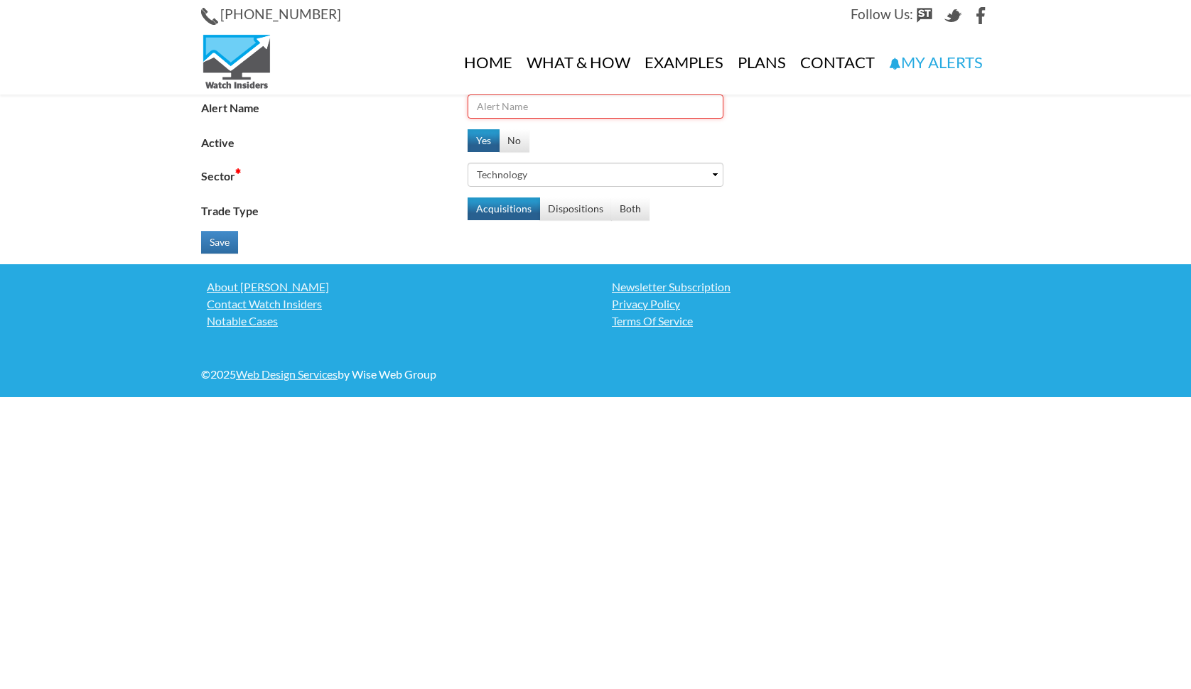
click at [523, 103] on input "Alert Name" at bounding box center [595, 106] width 256 height 24
type input "Watchinsiders"
click at [221, 238] on button "Save" at bounding box center [219, 242] width 37 height 23
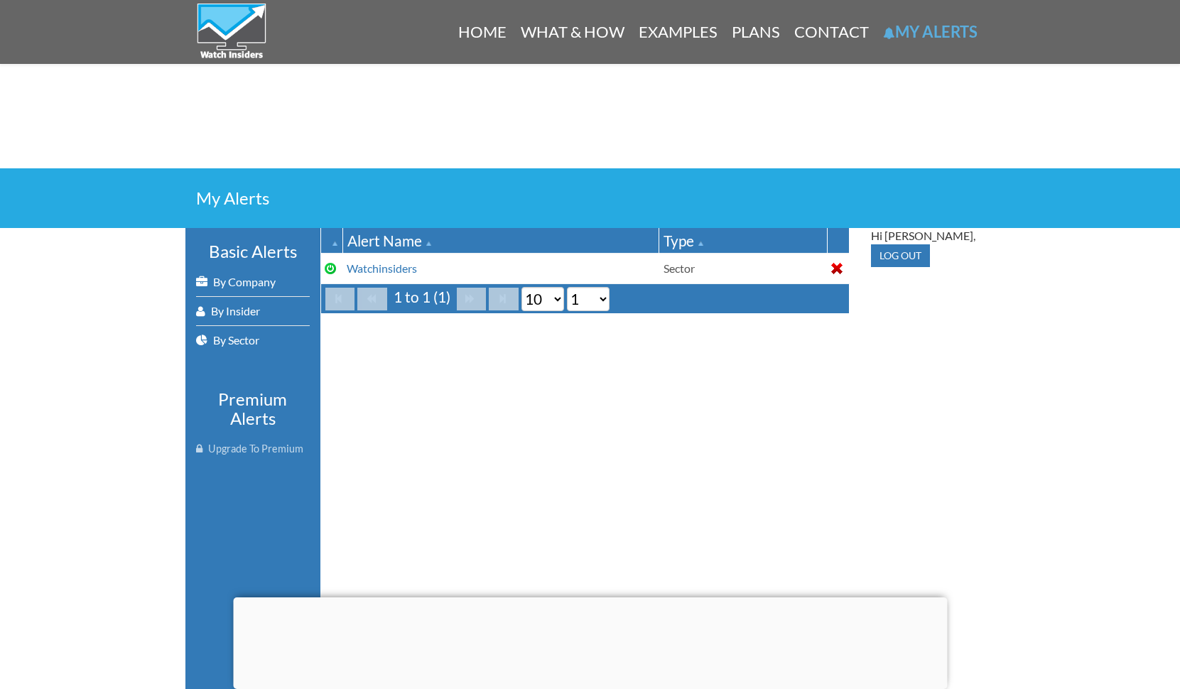
scroll to position [131, 0]
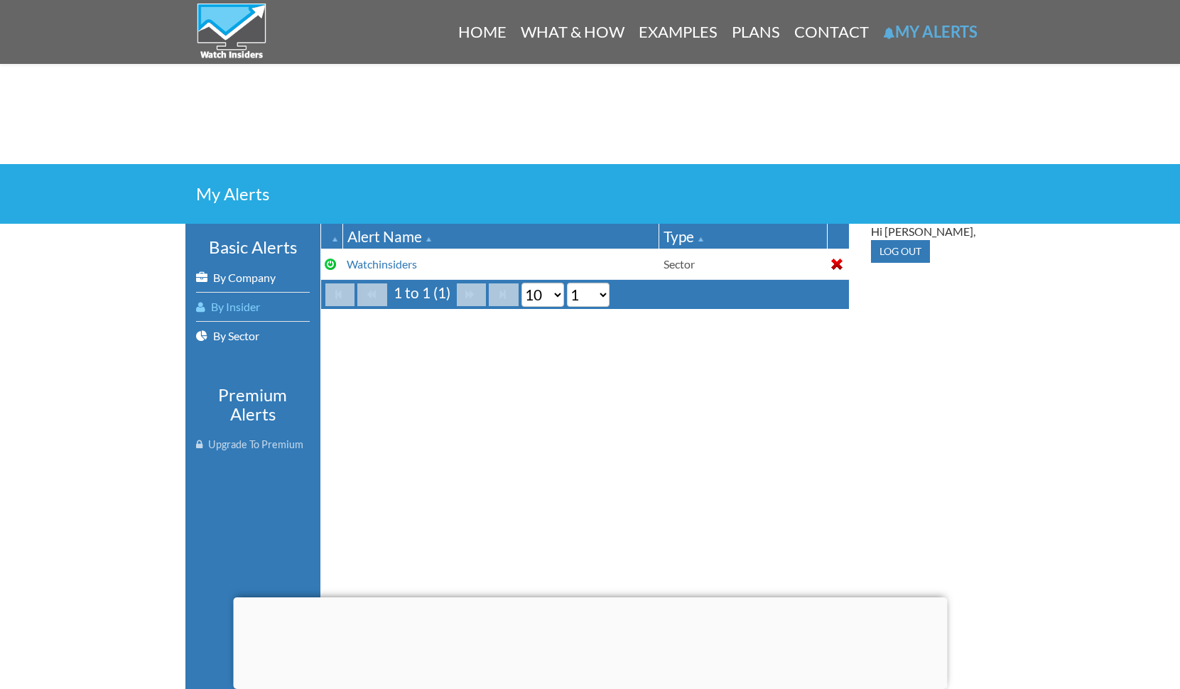
click at [256, 305] on link "By Insider" at bounding box center [253, 307] width 114 height 28
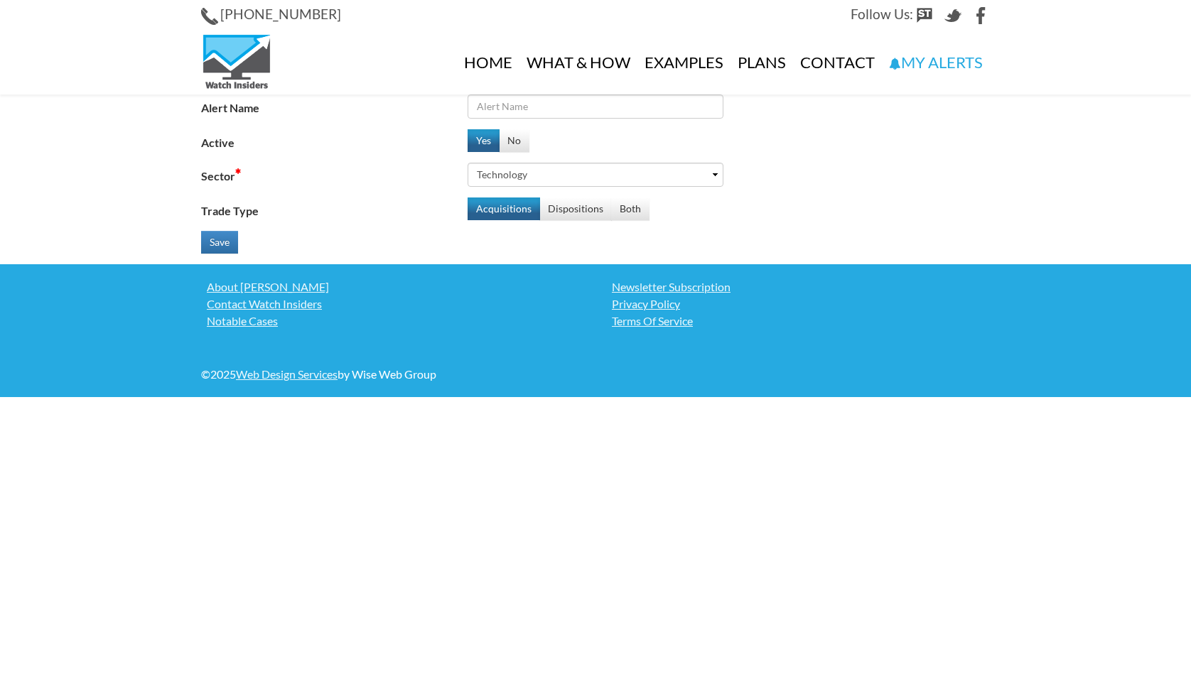
select select "Technology"
click at [480, 105] on input "Alert Name" at bounding box center [595, 106] width 256 height 24
type input "AUPH"
click at [395, 94] on div "Home What & How Examples Plans Contact My Alerts" at bounding box center [696, 63] width 607 height 64
select select "Healthcare"
